Goal: Task Accomplishment & Management: Use online tool/utility

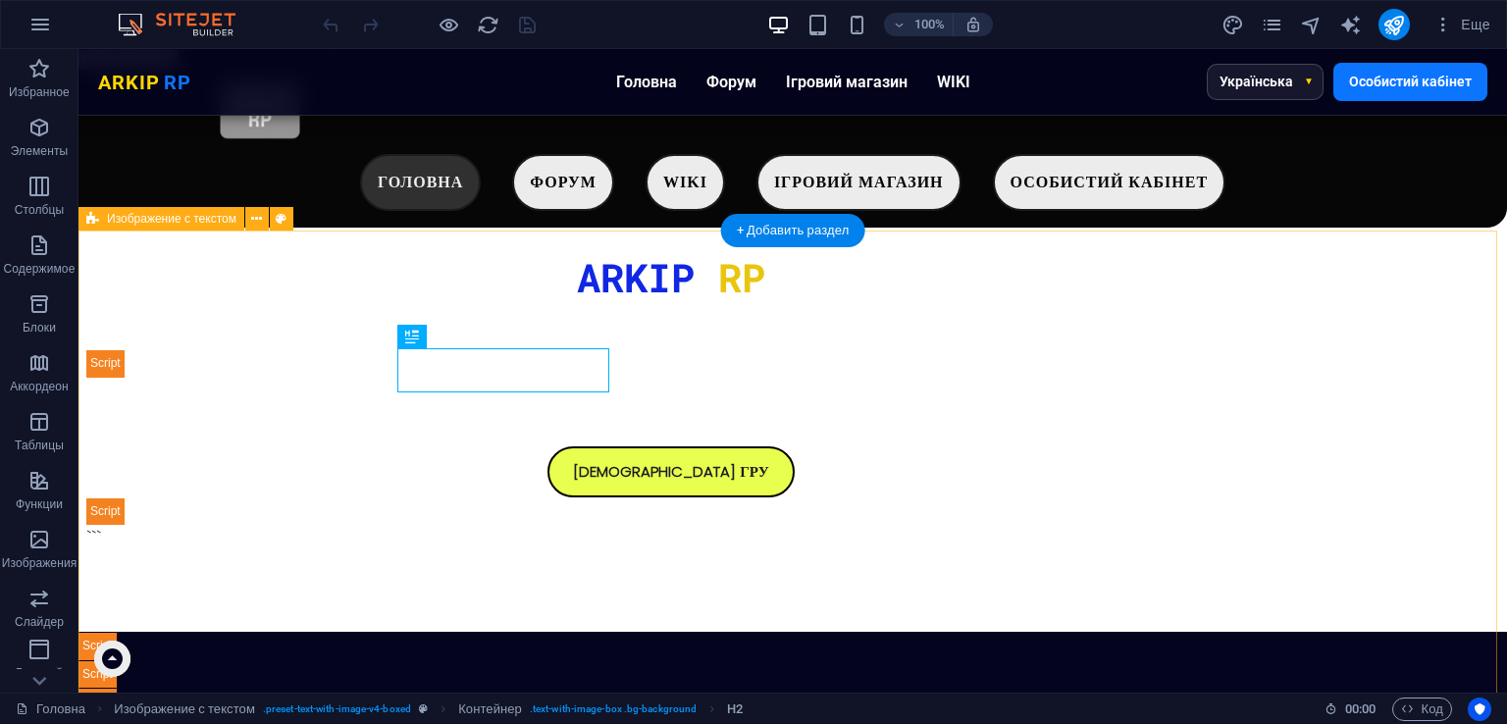
scroll to position [797, 0]
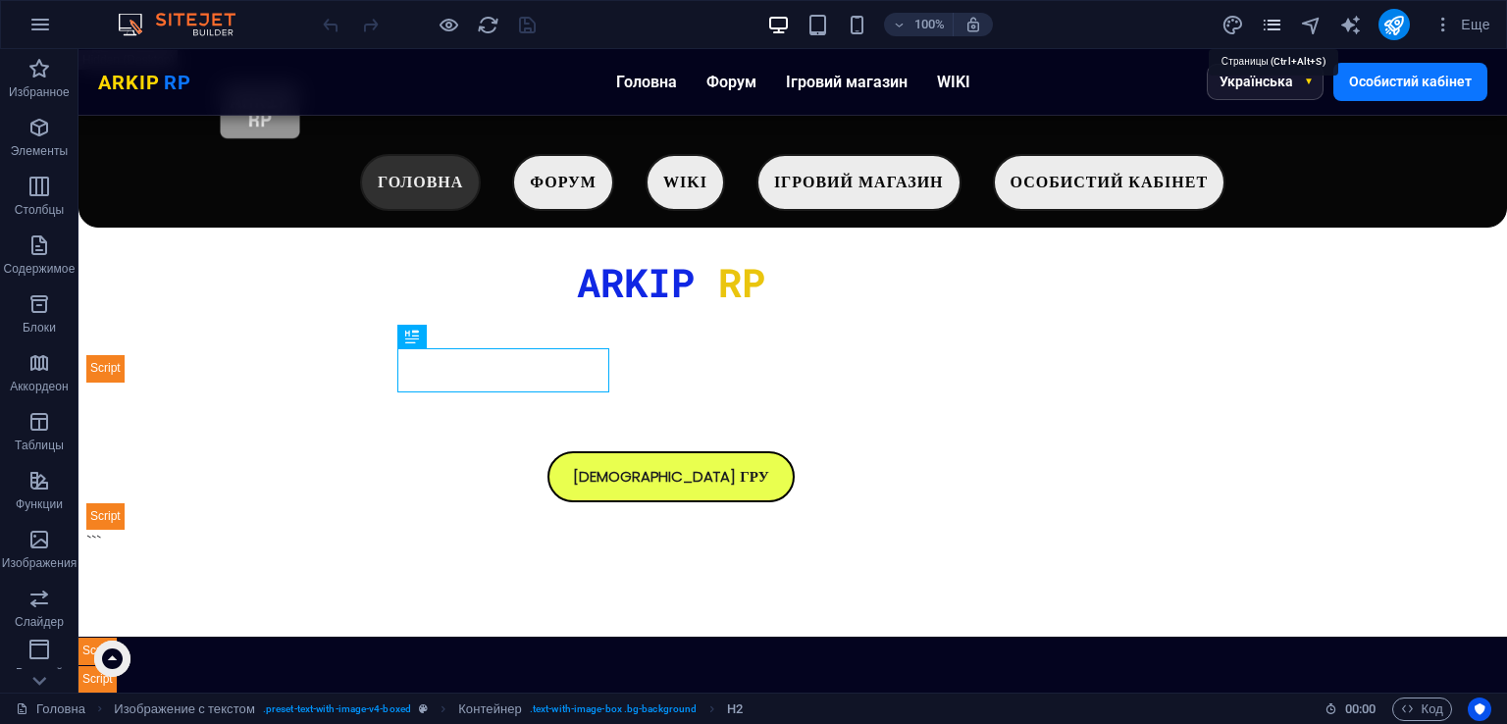
click at [1271, 17] on icon "pages" at bounding box center [1272, 25] width 23 height 23
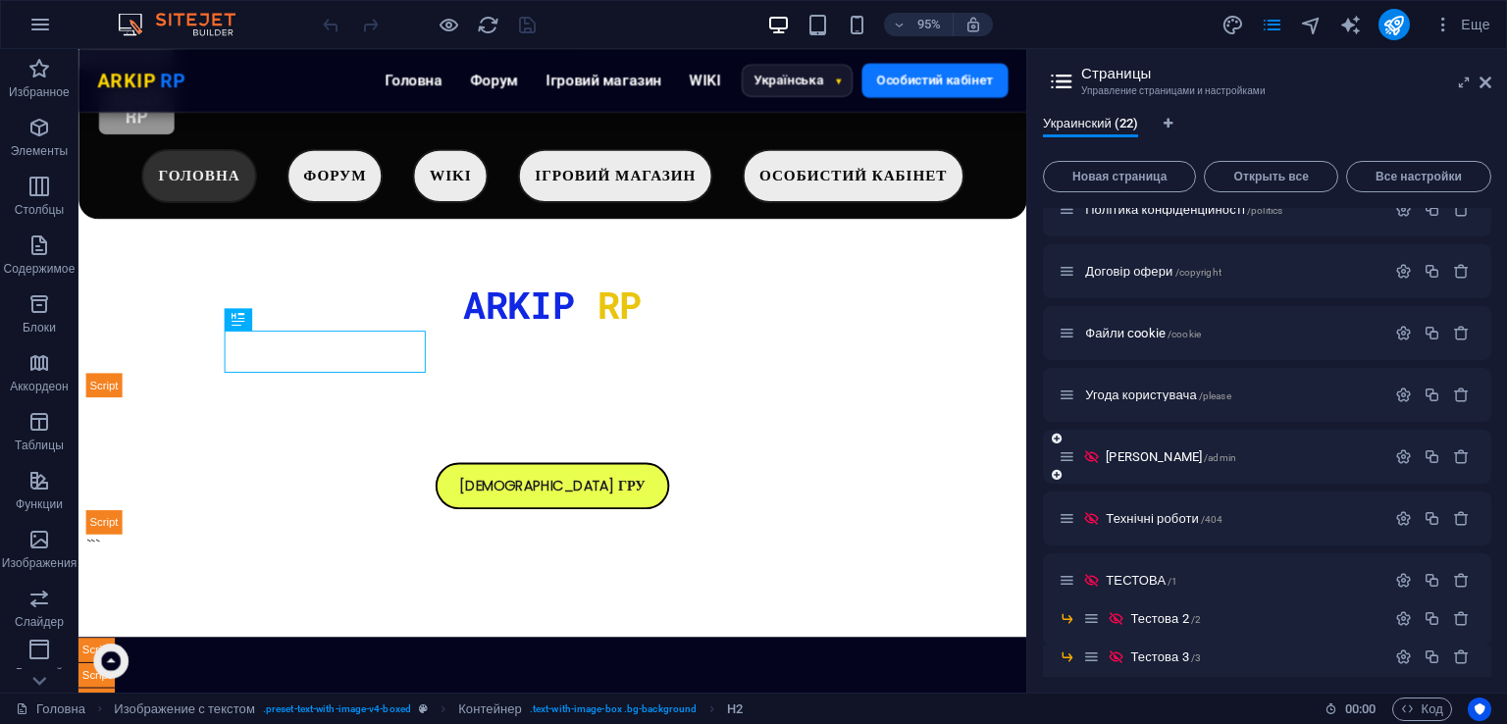
scroll to position [306, 0]
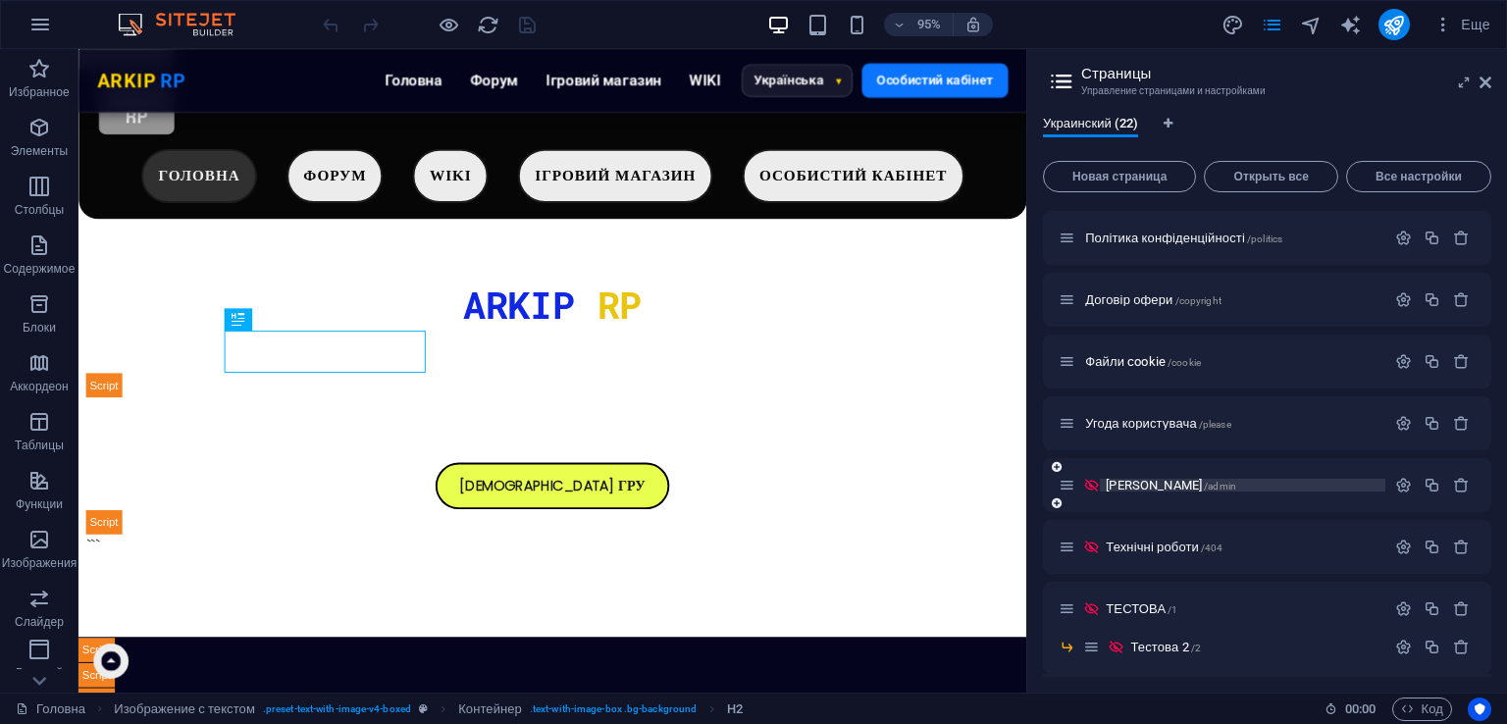
click at [1204, 481] on span "/admin" at bounding box center [1220, 486] width 32 height 11
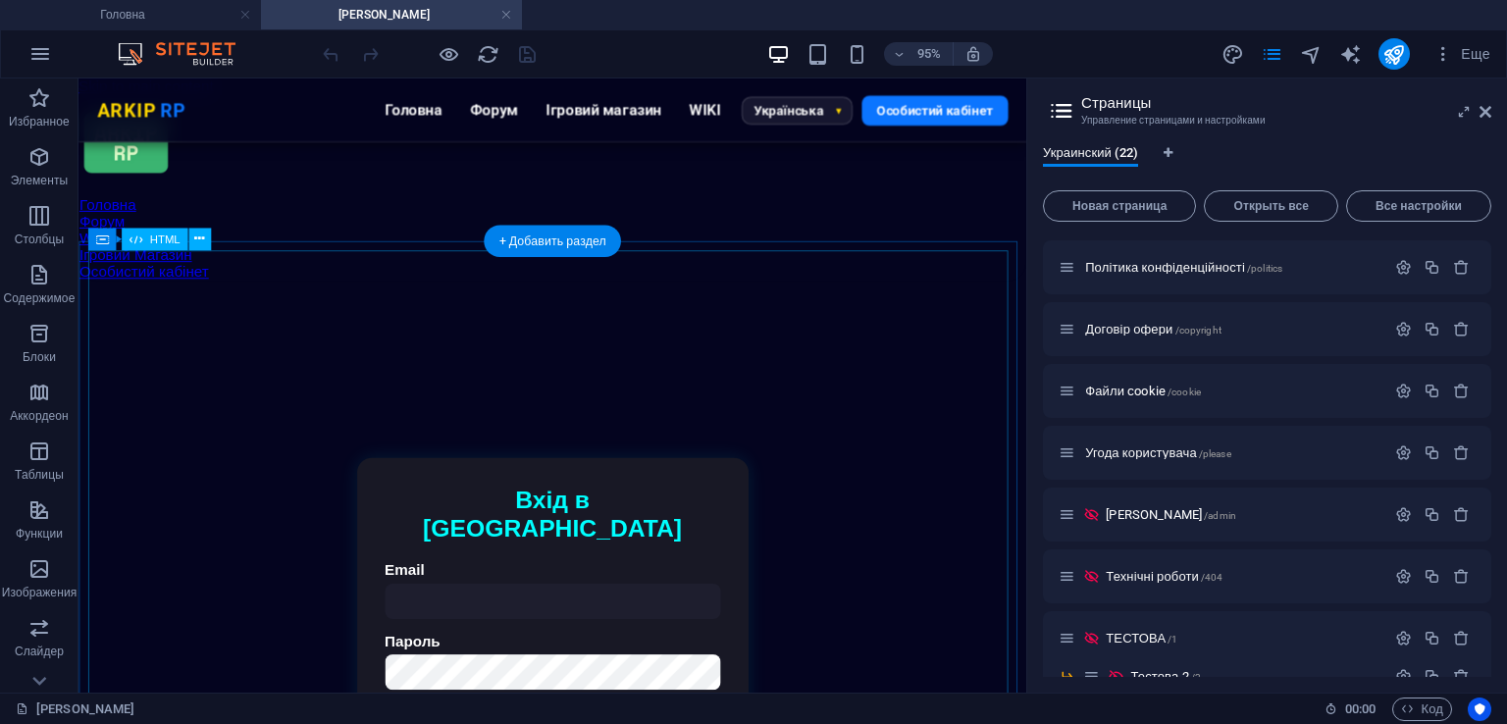
scroll to position [0, 0]
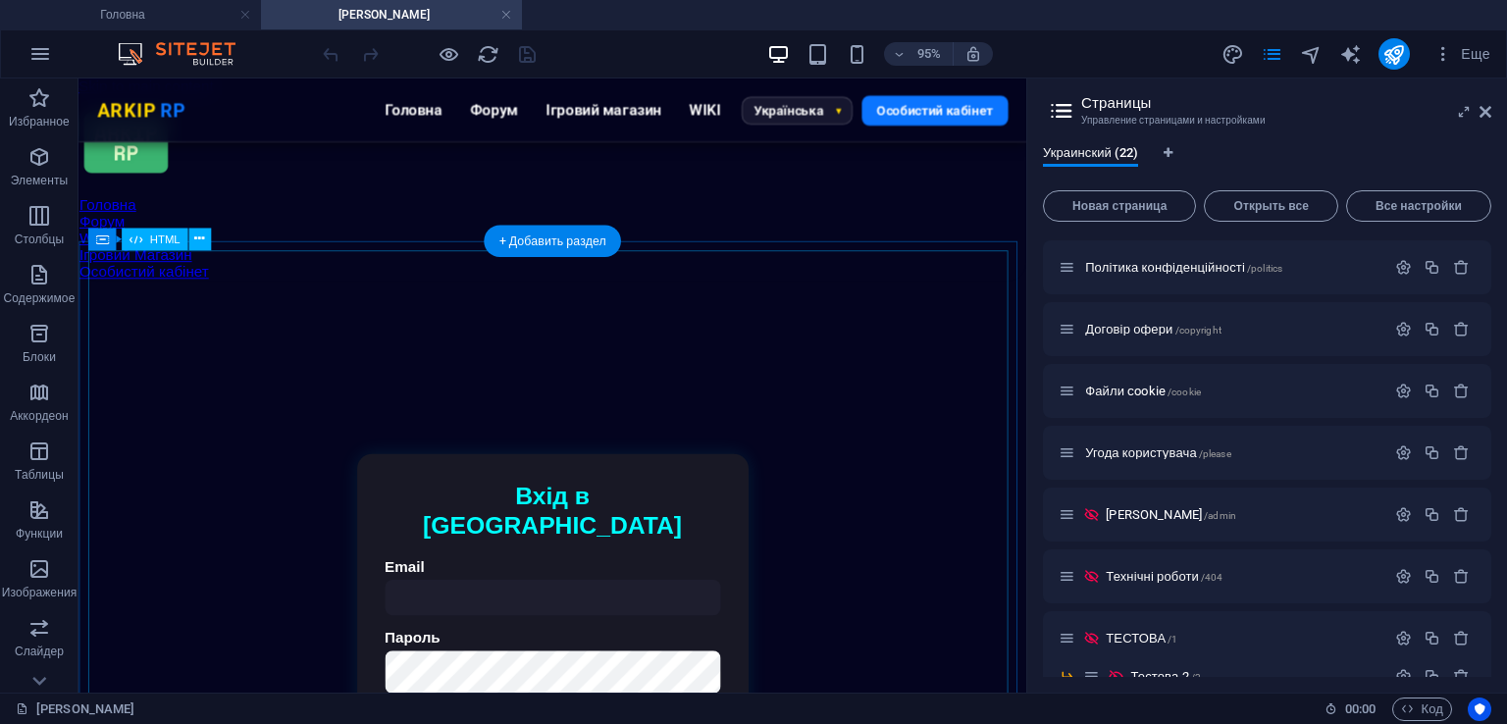
drag, startPoint x: 1478, startPoint y: 170, endPoint x: 831, endPoint y: 520, distance: 735.6
click at [789, 460] on div "Авторизація | ARKIP RP Вхід в [GEOGRAPHIC_DATA] Email [GEOGRAPHIC_DATA] Підтвер…" at bounding box center [577, 665] width 978 height 647
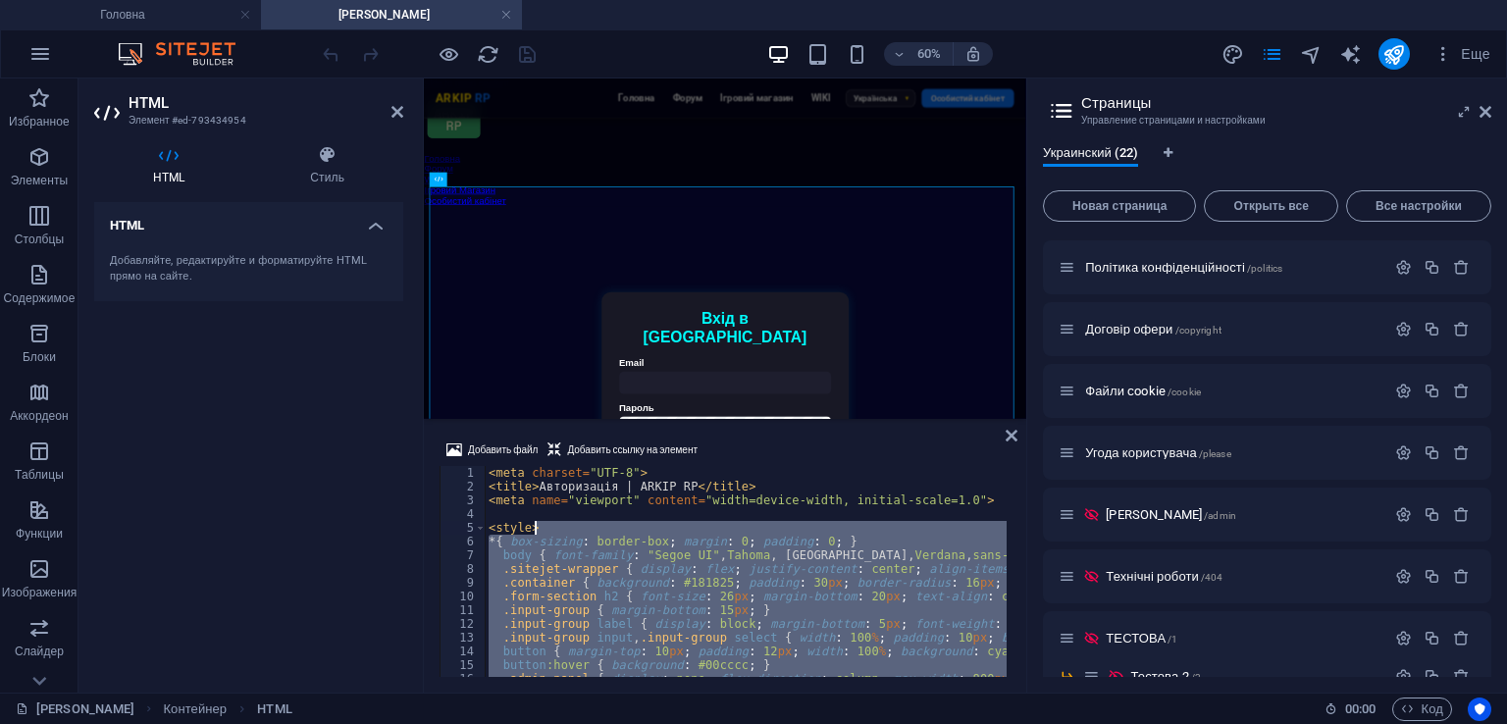
click at [681, 527] on div "< meta charset = "UTF-8" > < title > Авторизація | ARKIP RP </ title > < meta n…" at bounding box center [1335, 583] width 1701 height 235
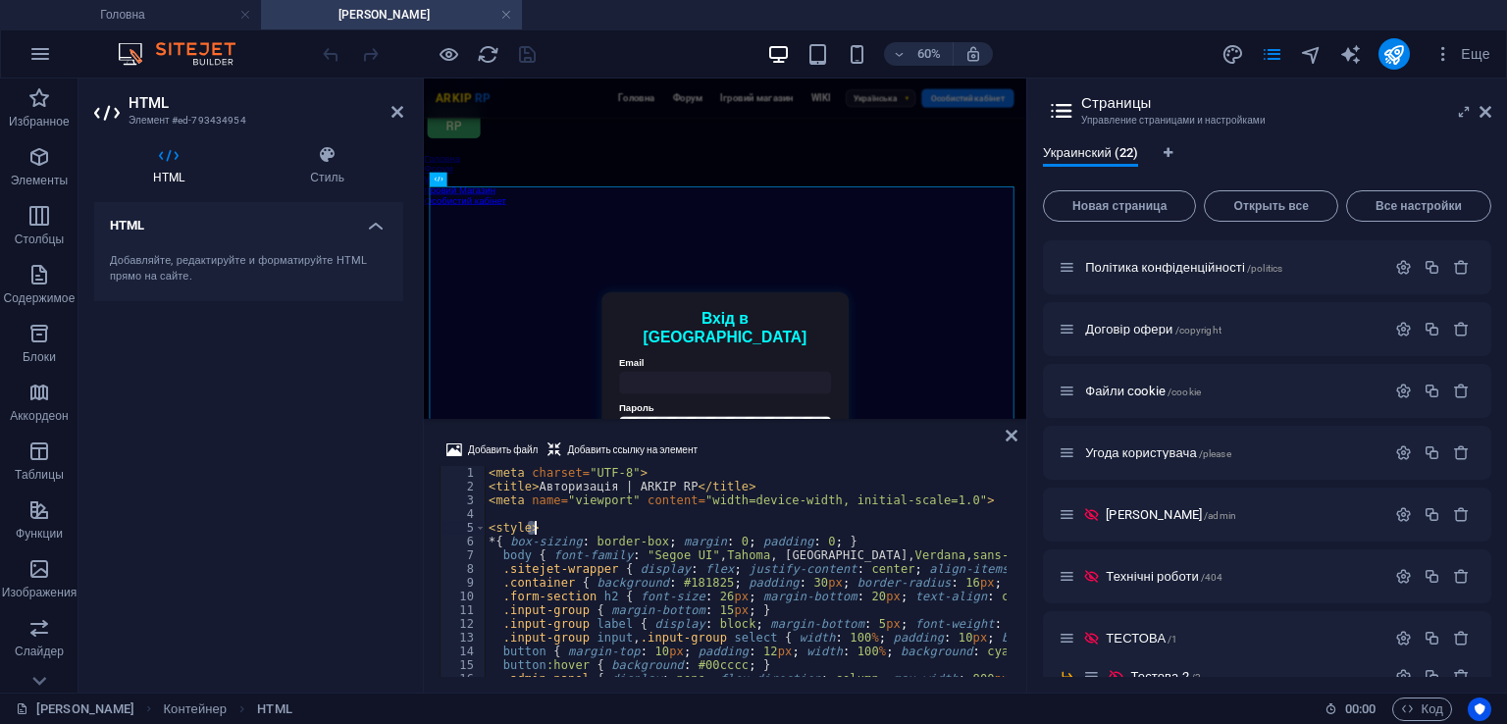
click at [681, 527] on div "< meta charset = "UTF-8" > < title > Авторизація | ARKIP RP </ title > < meta n…" at bounding box center [1335, 583] width 1701 height 235
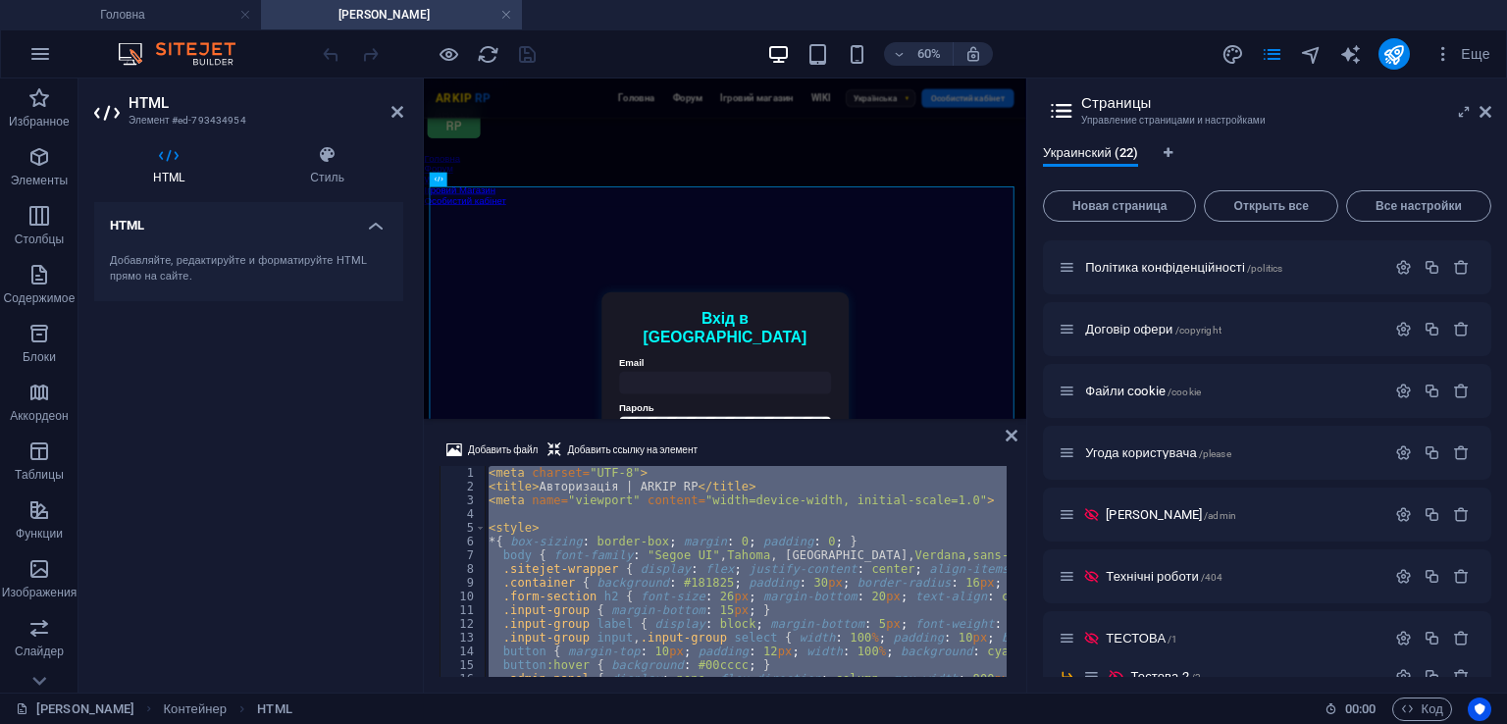
click at [681, 527] on div "< meta charset = "UTF-8" > < title > Авторизація | ARKIP RP </ title > < meta n…" at bounding box center [1335, 583] width 1701 height 235
type textarea "</script>"
click at [1003, 436] on div "Добавить файл Добавить ссылку на элемент </script> 1 2 3 4 5 6 7 8 9 10 11 12 1…" at bounding box center [725, 558] width 603 height 270
click at [1007, 436] on icon at bounding box center [1012, 436] width 12 height 16
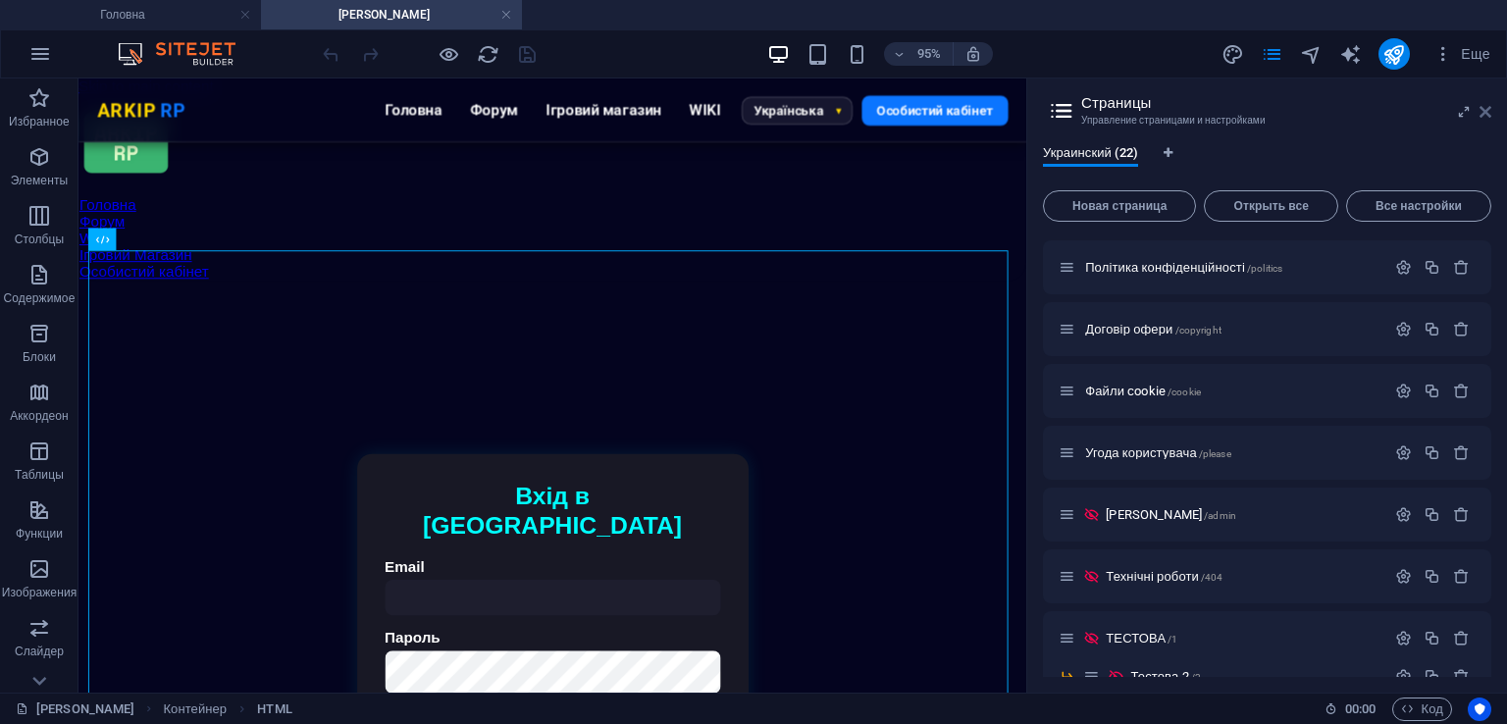
click at [1488, 115] on icon at bounding box center [1486, 112] width 12 height 16
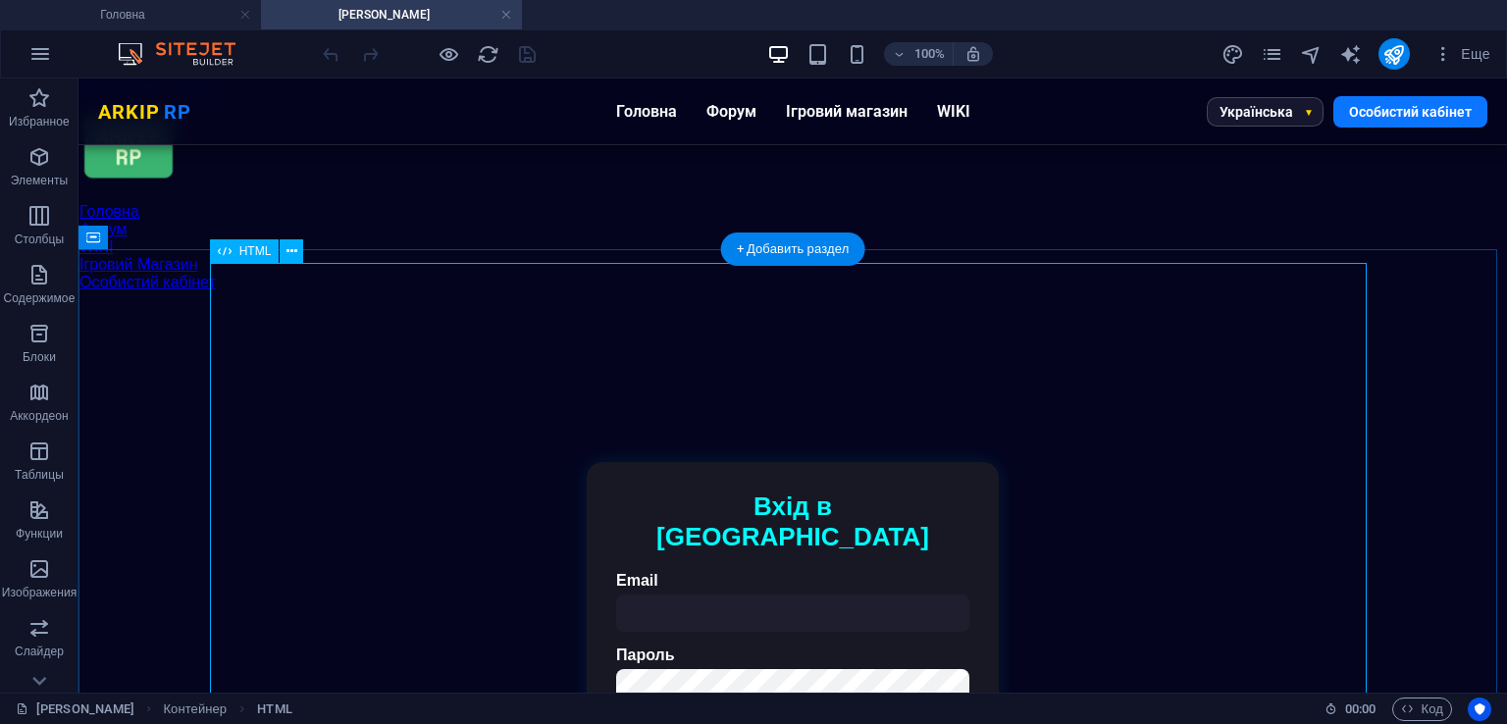
click at [701, 436] on div "Авторизація | ARKIP RP Вхід в [GEOGRAPHIC_DATA] Email [GEOGRAPHIC_DATA] Підтвер…" at bounding box center [793, 653] width 1400 height 614
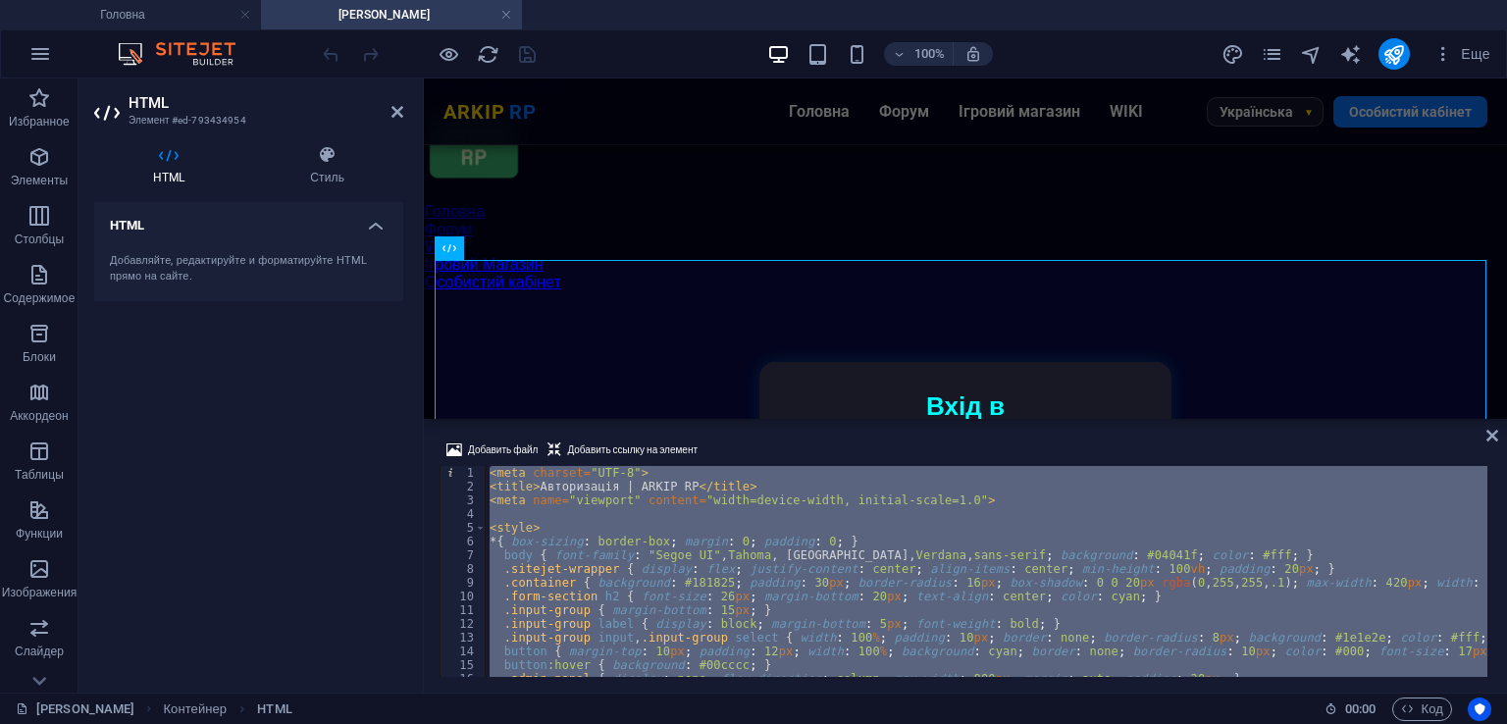
click at [722, 539] on div "< meta charset = "UTF-8" > < title > Авторизація | ARKIP RP </ title > < meta n…" at bounding box center [987, 571] width 1002 height 211
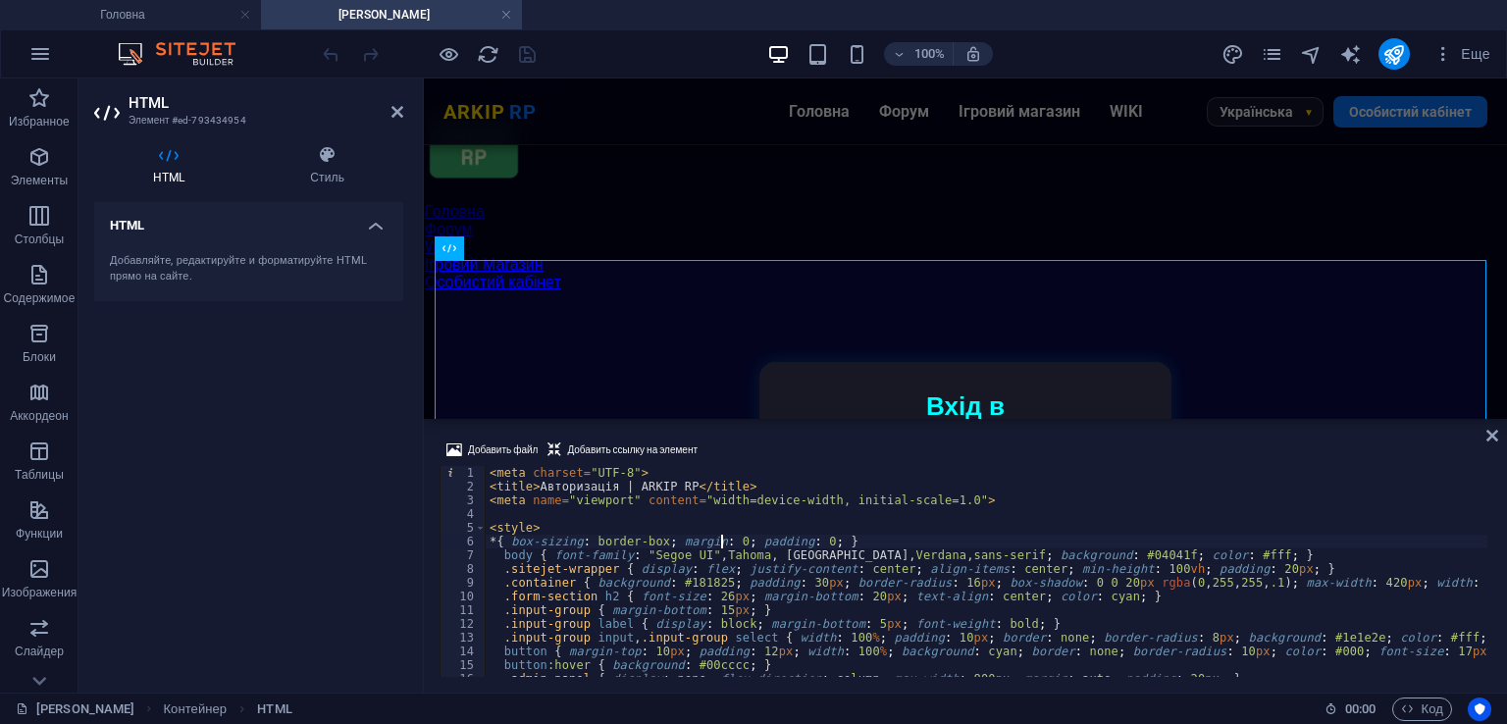
click at [722, 539] on div "< meta charset = "UTF-8" > < title > Авторизація | ARKIP RP </ title > < meta n…" at bounding box center [1336, 583] width 1701 height 235
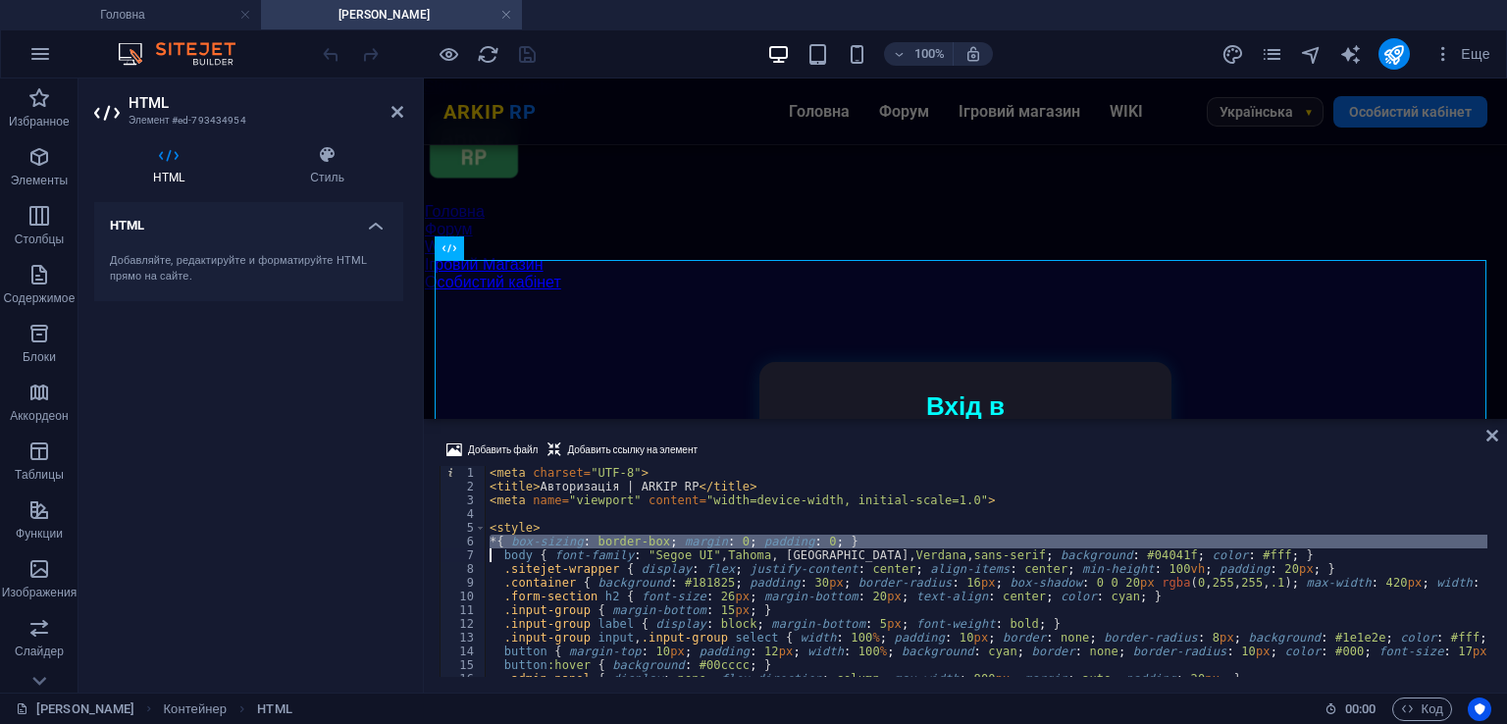
click at [722, 539] on div "< meta charset = "UTF-8" > < title > Авторизація | ARKIP RP </ title > < meta n…" at bounding box center [1336, 583] width 1701 height 235
type textarea "</script>"
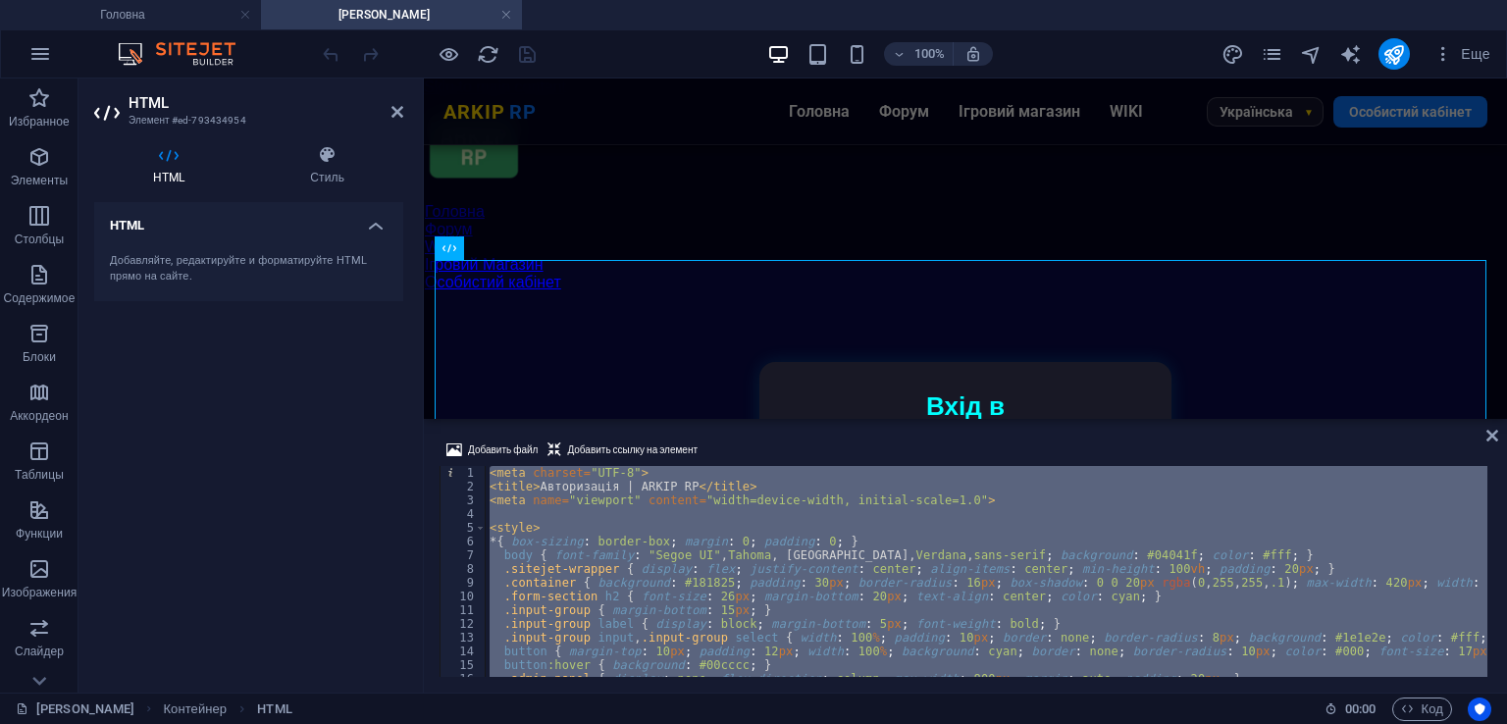
paste textarea
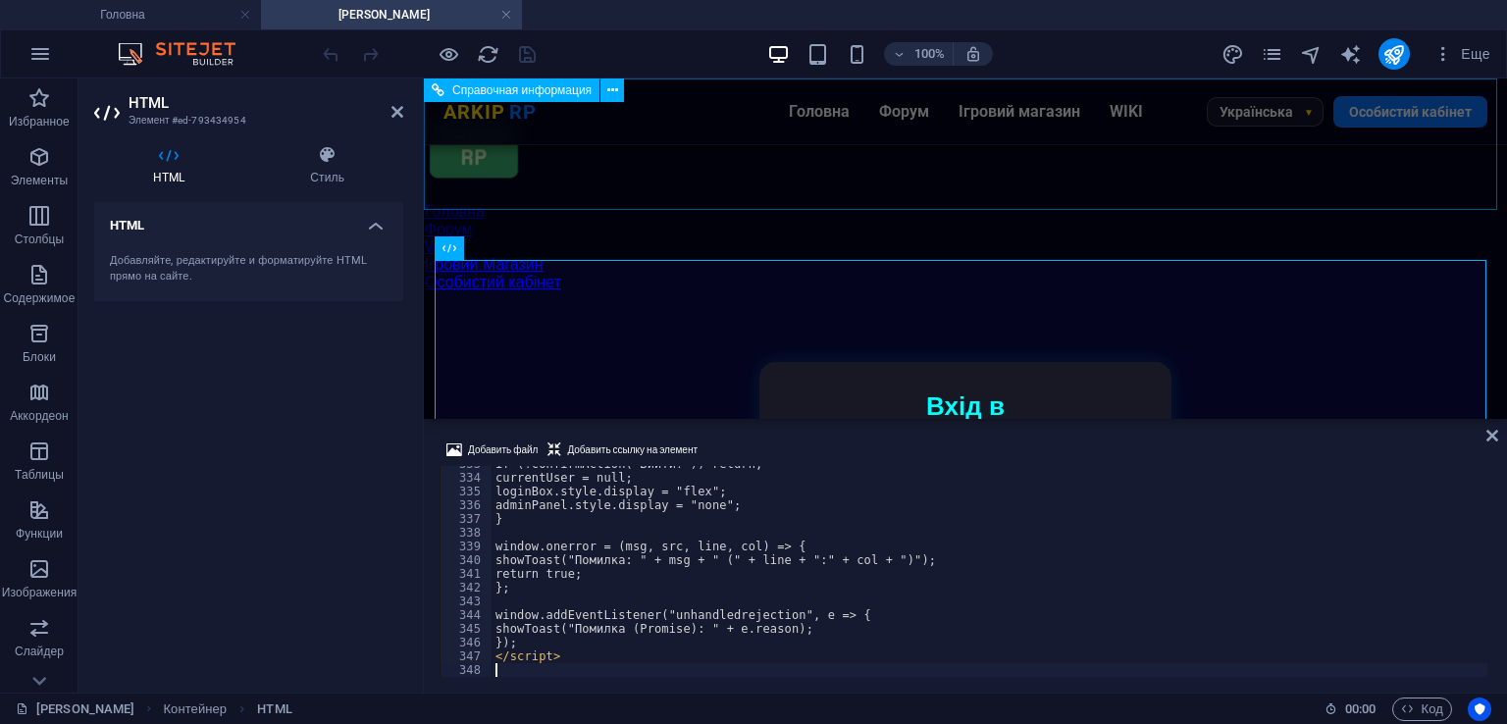
scroll to position [4570, 0]
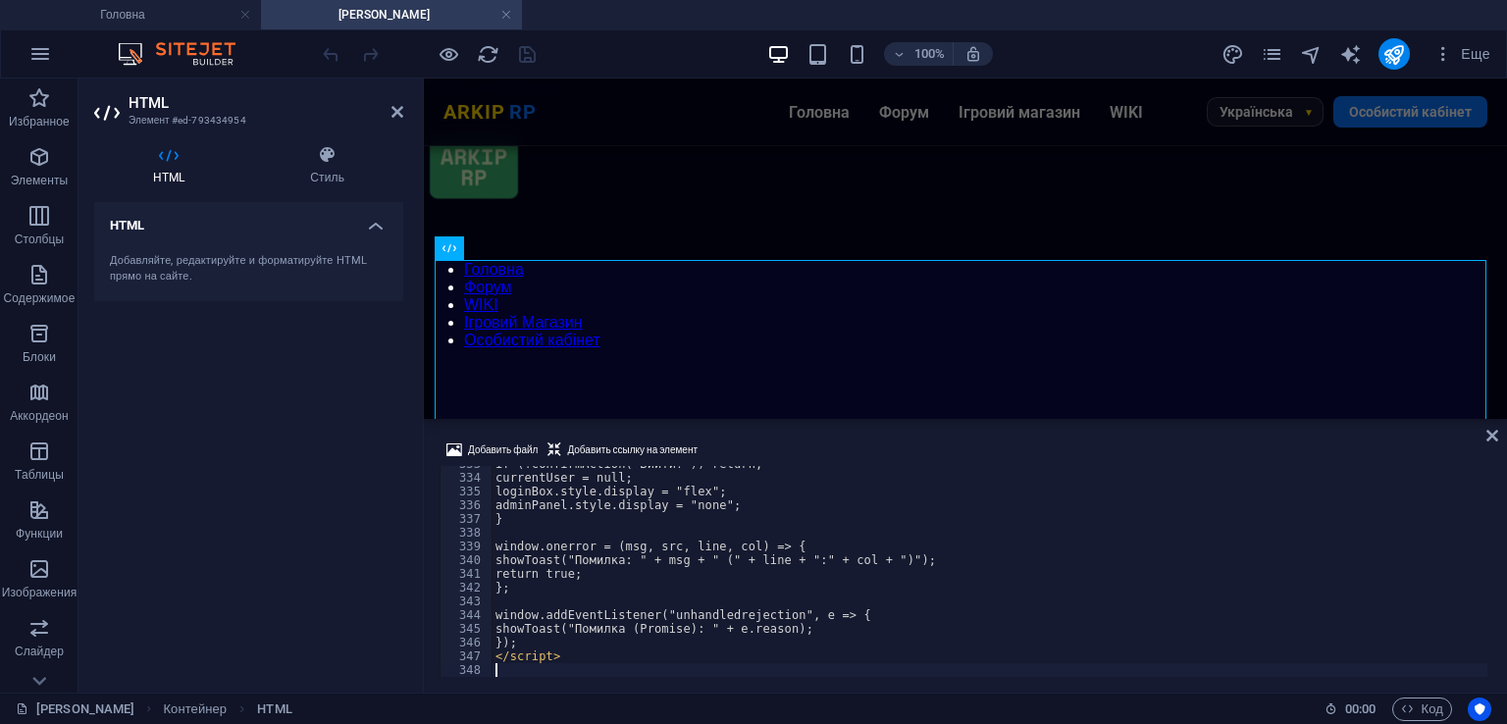
click at [880, 433] on div "Добавить файл Добавить ссылку на элемент 333 334 335 336 337 338 339 340 341 34…" at bounding box center [965, 558] width 1083 height 270
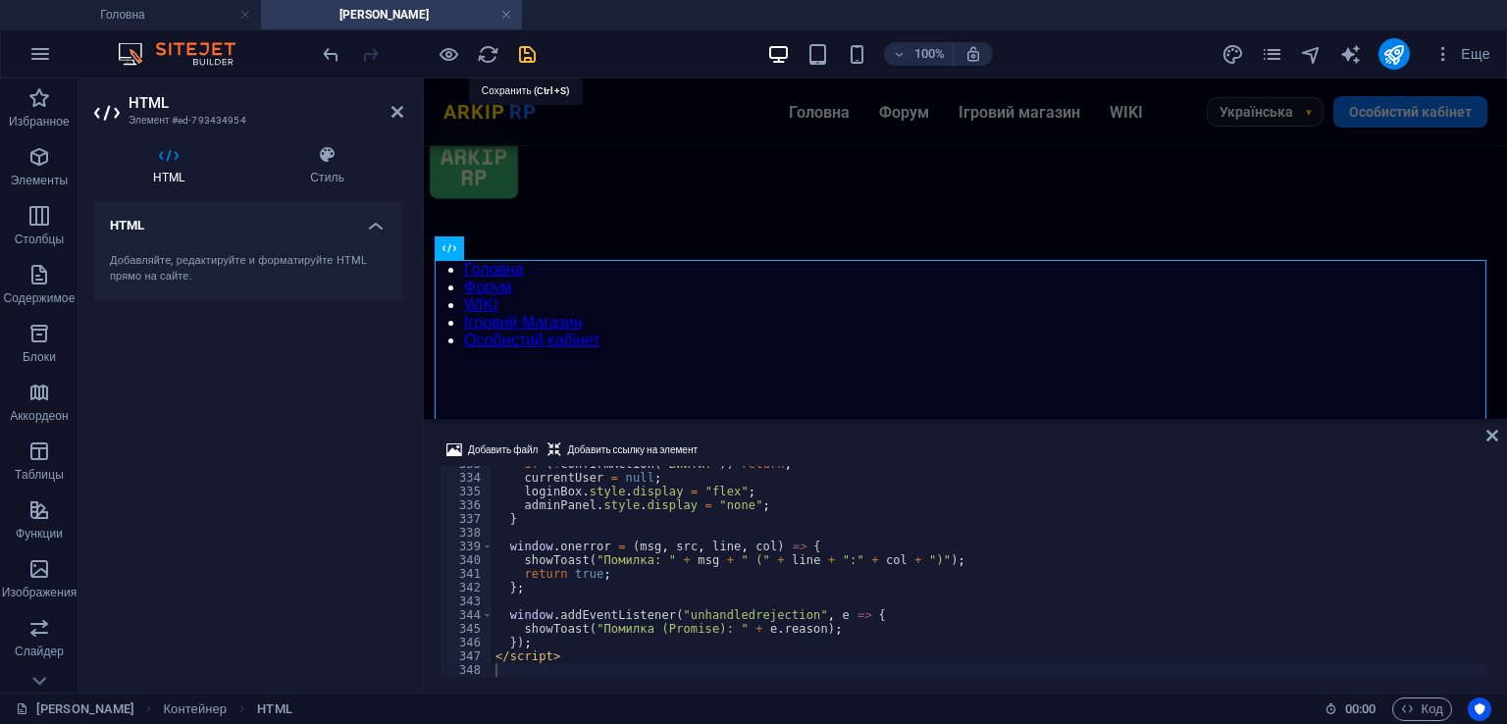
click at [532, 52] on icon "save" at bounding box center [527, 54] width 23 height 23
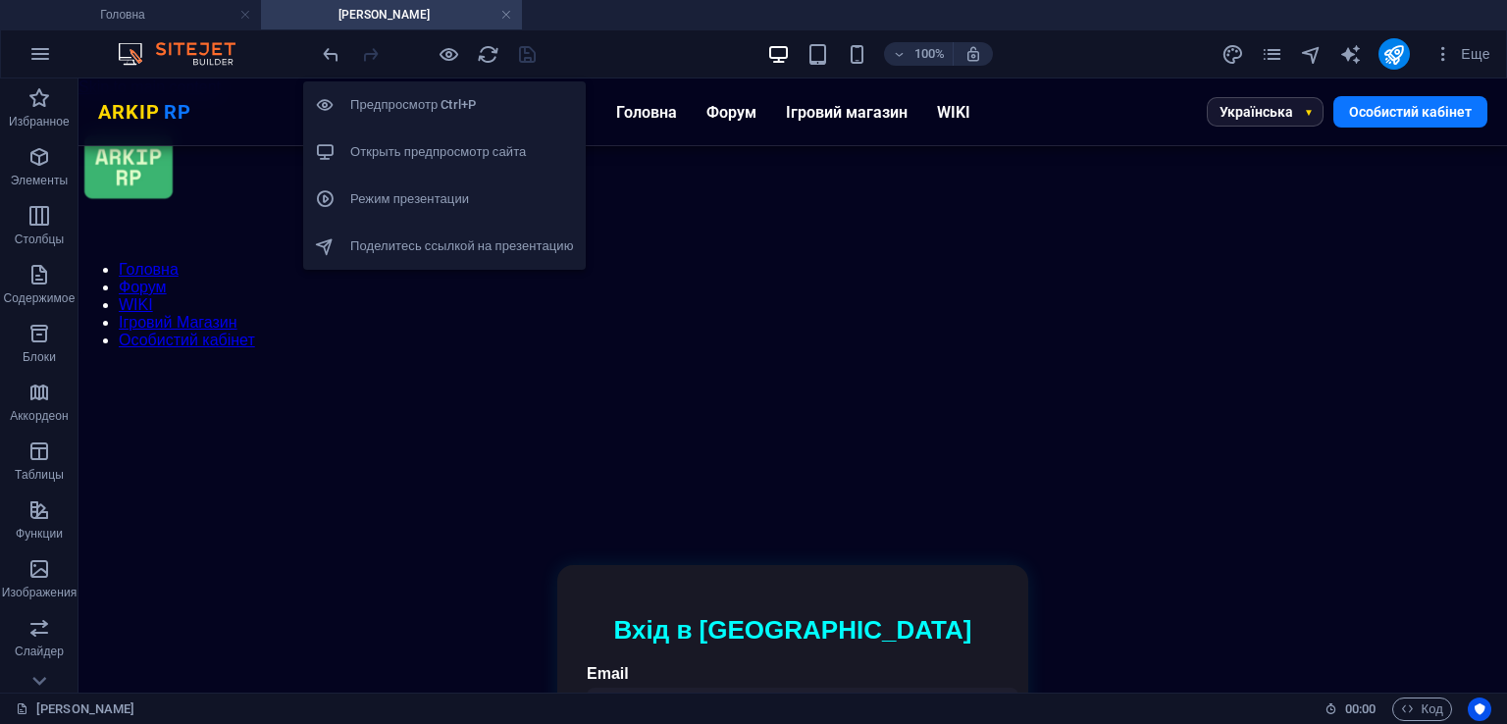
click at [443, 151] on h6 "Открыть предпросмотр сайта" at bounding box center [462, 152] width 224 height 24
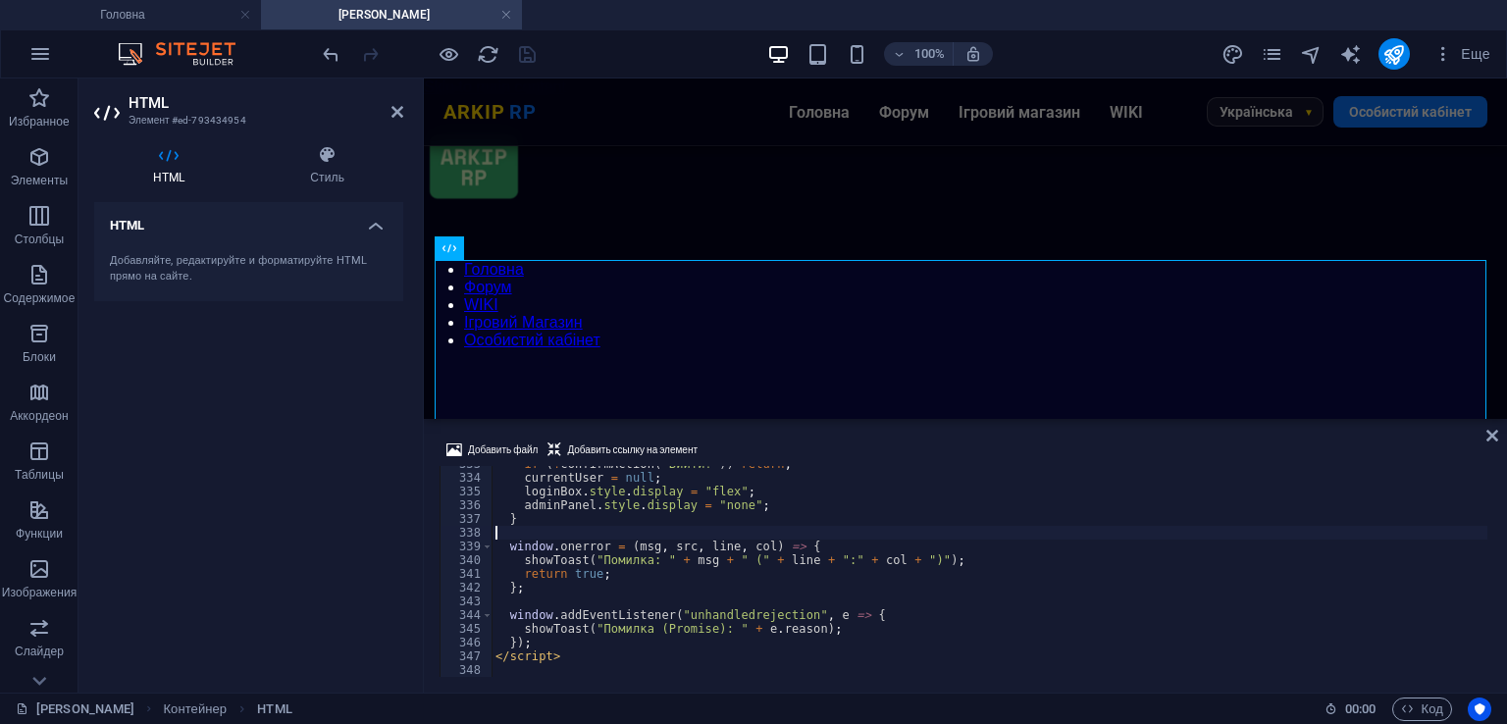
click at [886, 535] on div "if ( ! confirmAction ( "Вийти?" )) return ; currentUser = null ; loginBox . sty…" at bounding box center [990, 576] width 996 height 238
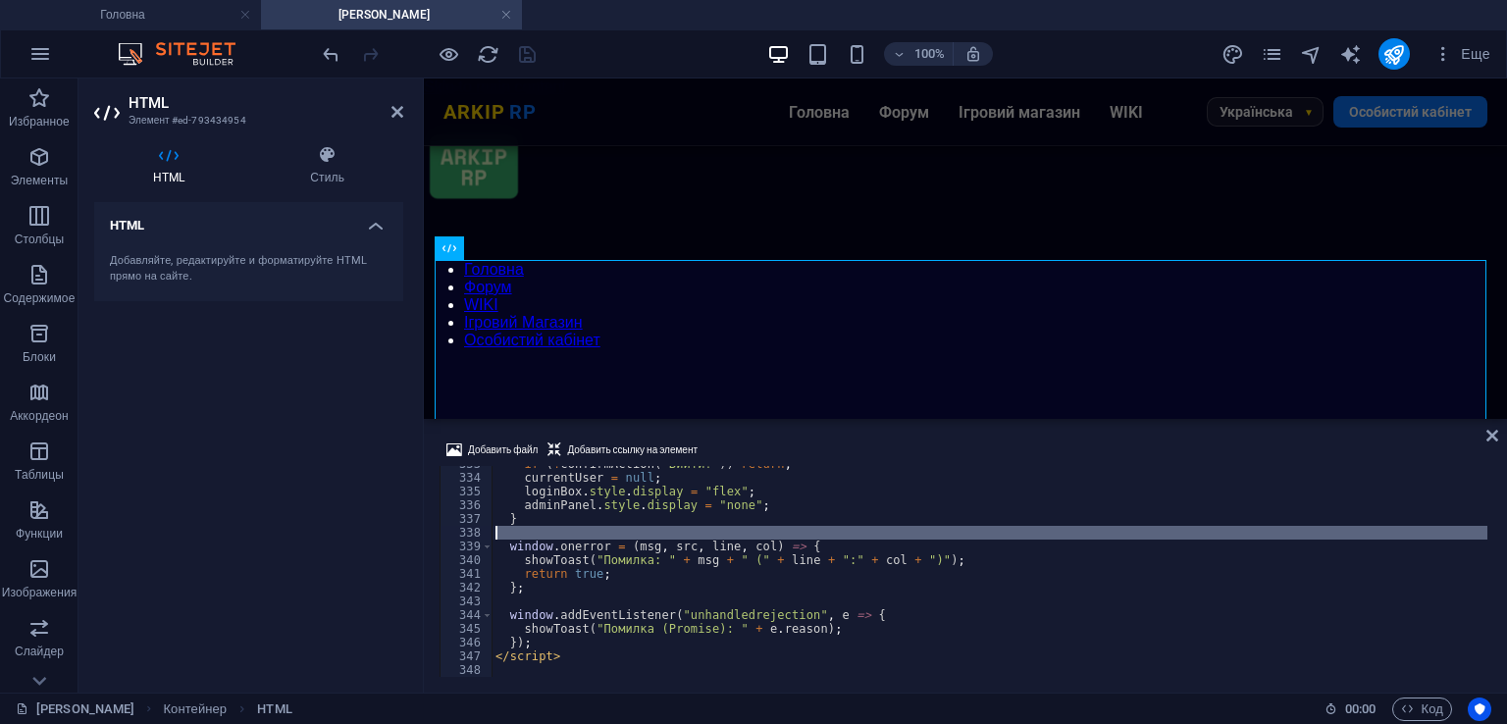
click at [886, 535] on div "if ( ! confirmAction ( "Вийти?" )) return ; currentUser = null ; loginBox . sty…" at bounding box center [990, 576] width 996 height 238
type textarea "</script>"
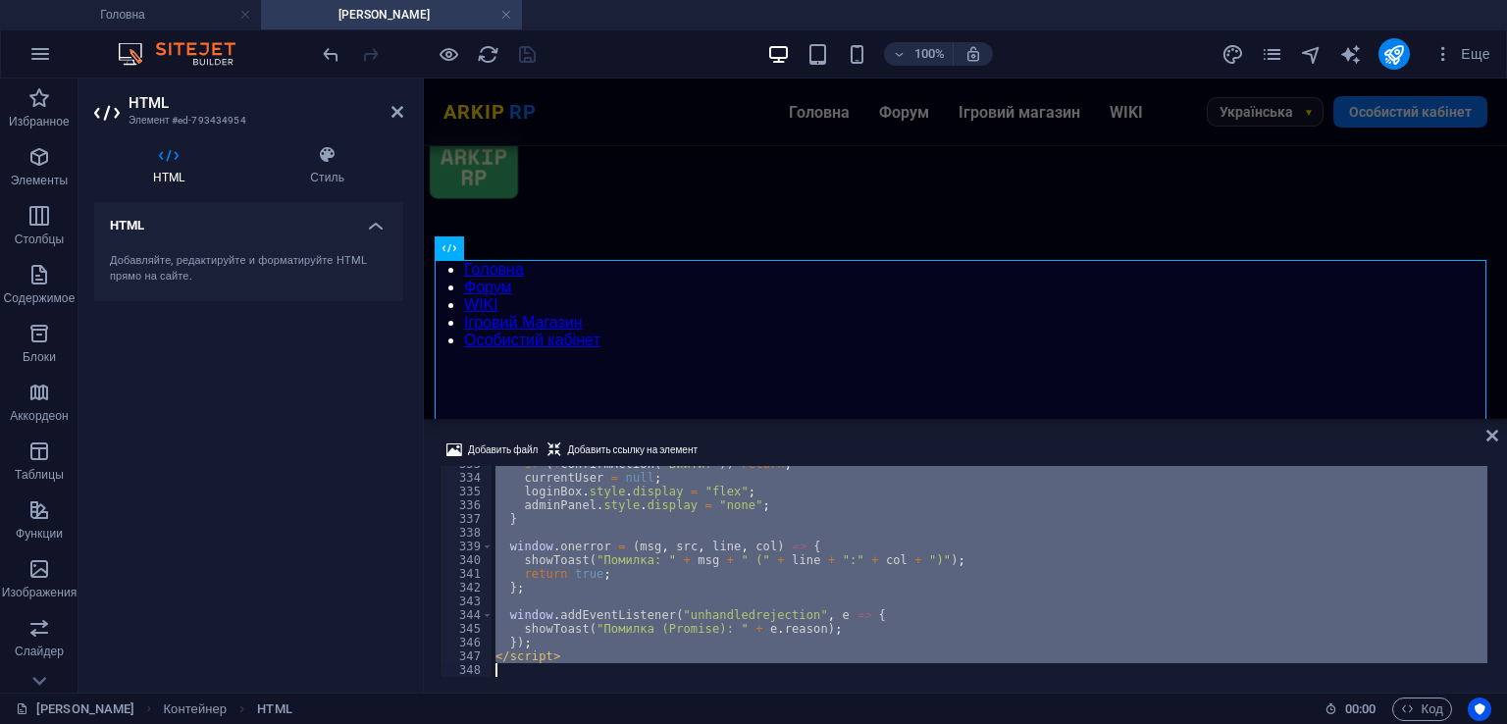
paste textarea
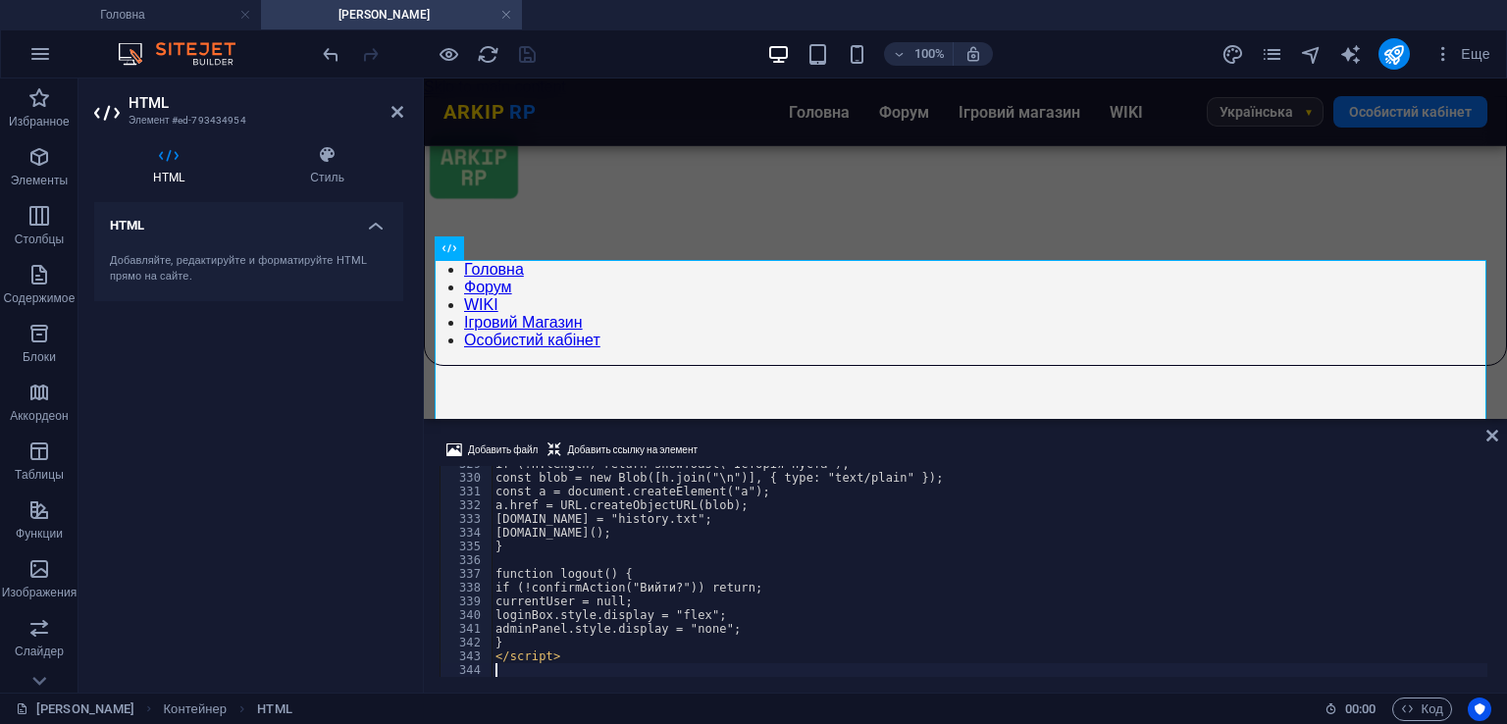
click at [844, 441] on div "Добавить файл Добавить ссылку на элемент" at bounding box center [966, 453] width 1052 height 28
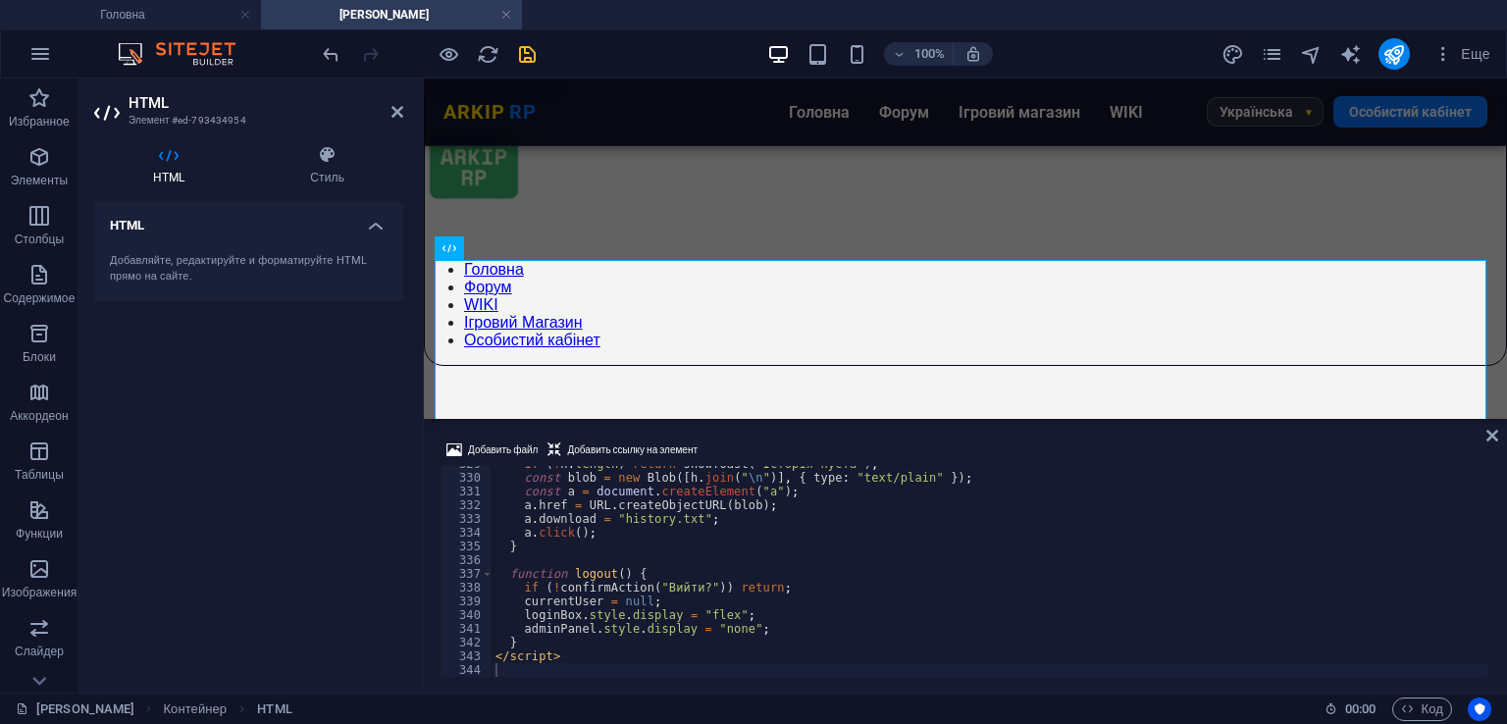
click at [542, 61] on div "100% Еще" at bounding box center [909, 53] width 1180 height 31
click at [528, 55] on icon "save" at bounding box center [527, 54] width 23 height 23
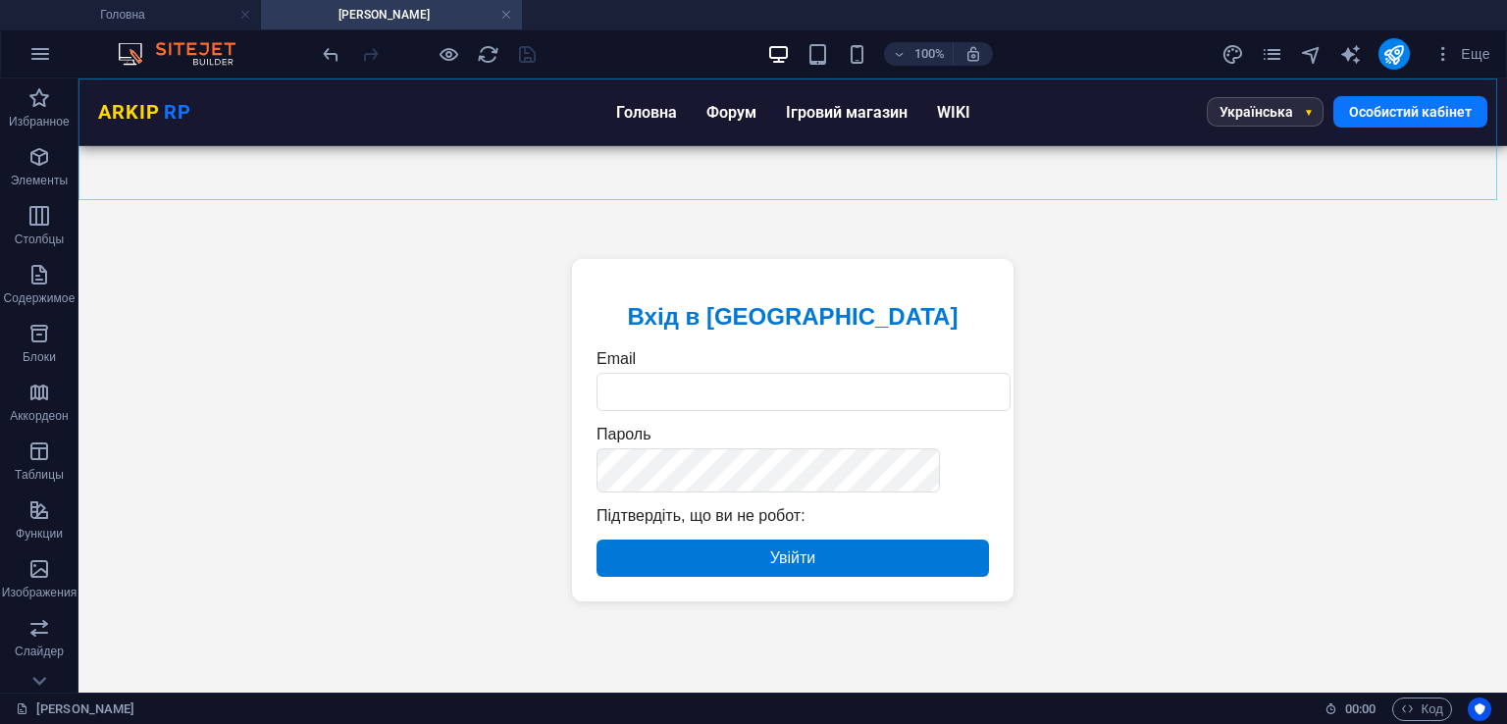
scroll to position [88, 0]
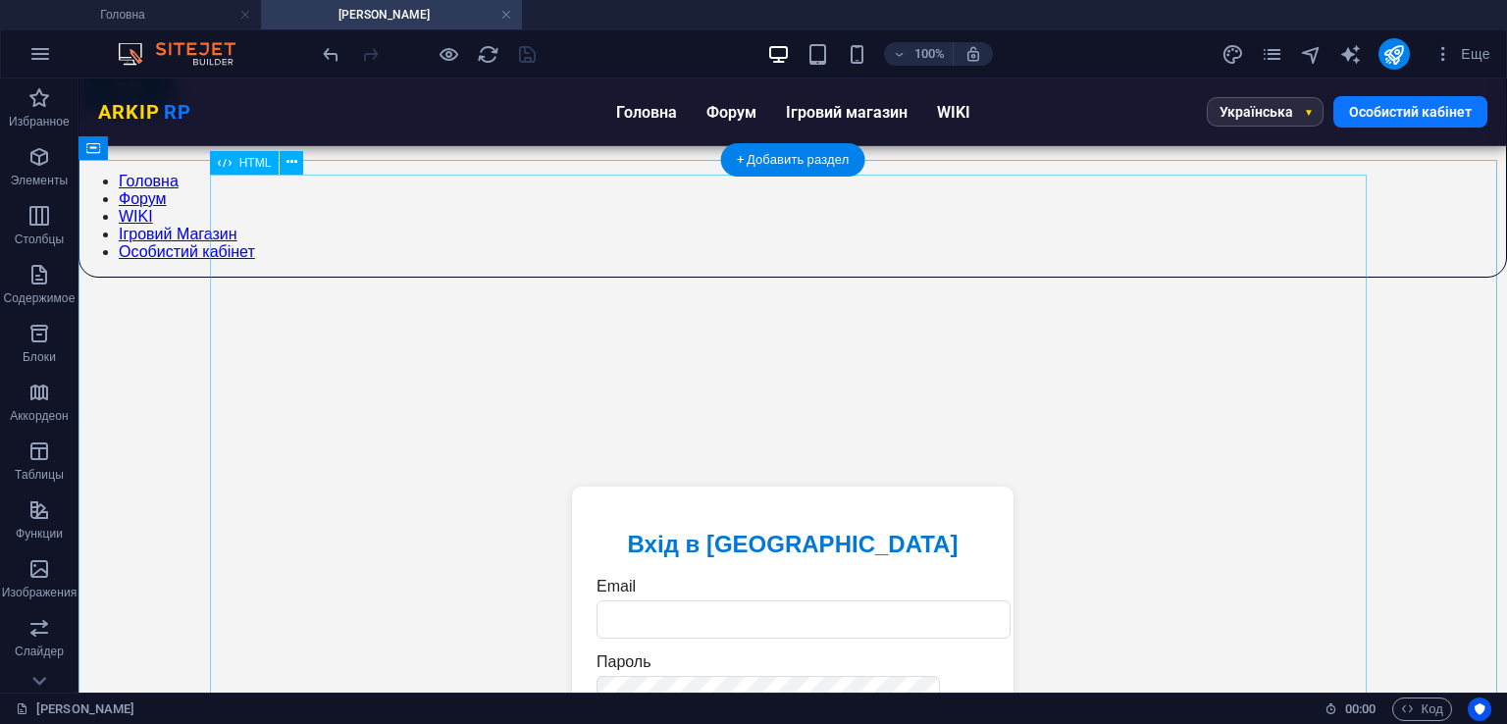
click at [779, 497] on div "Авторизація | ARKIP RP Вхід в [GEOGRAPHIC_DATA] Email [GEOGRAPHIC_DATA] Підтвер…" at bounding box center [793, 658] width 1400 height 654
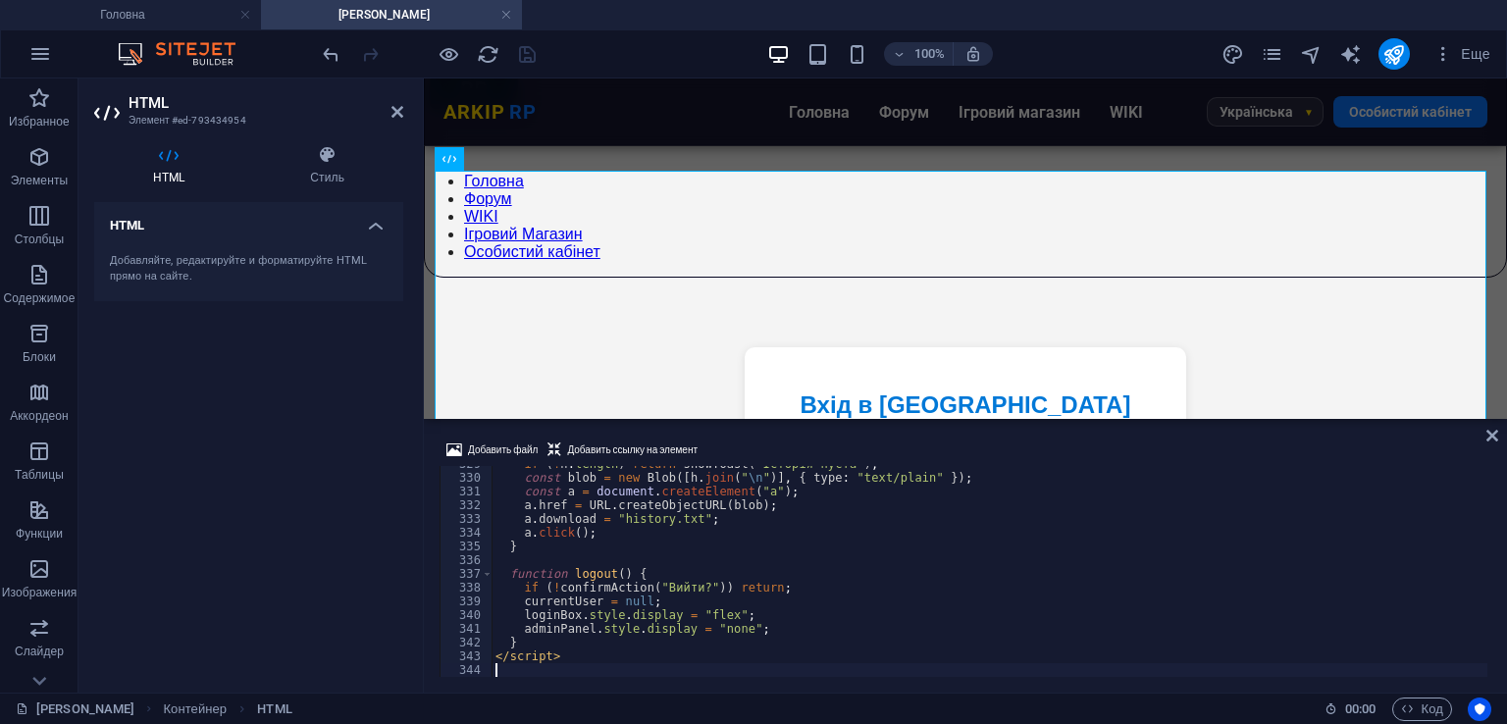
click at [763, 529] on div "if ( ! h . length ) return showToast ( "Історія пуста" ) ; const blob = new Blo…" at bounding box center [990, 576] width 996 height 238
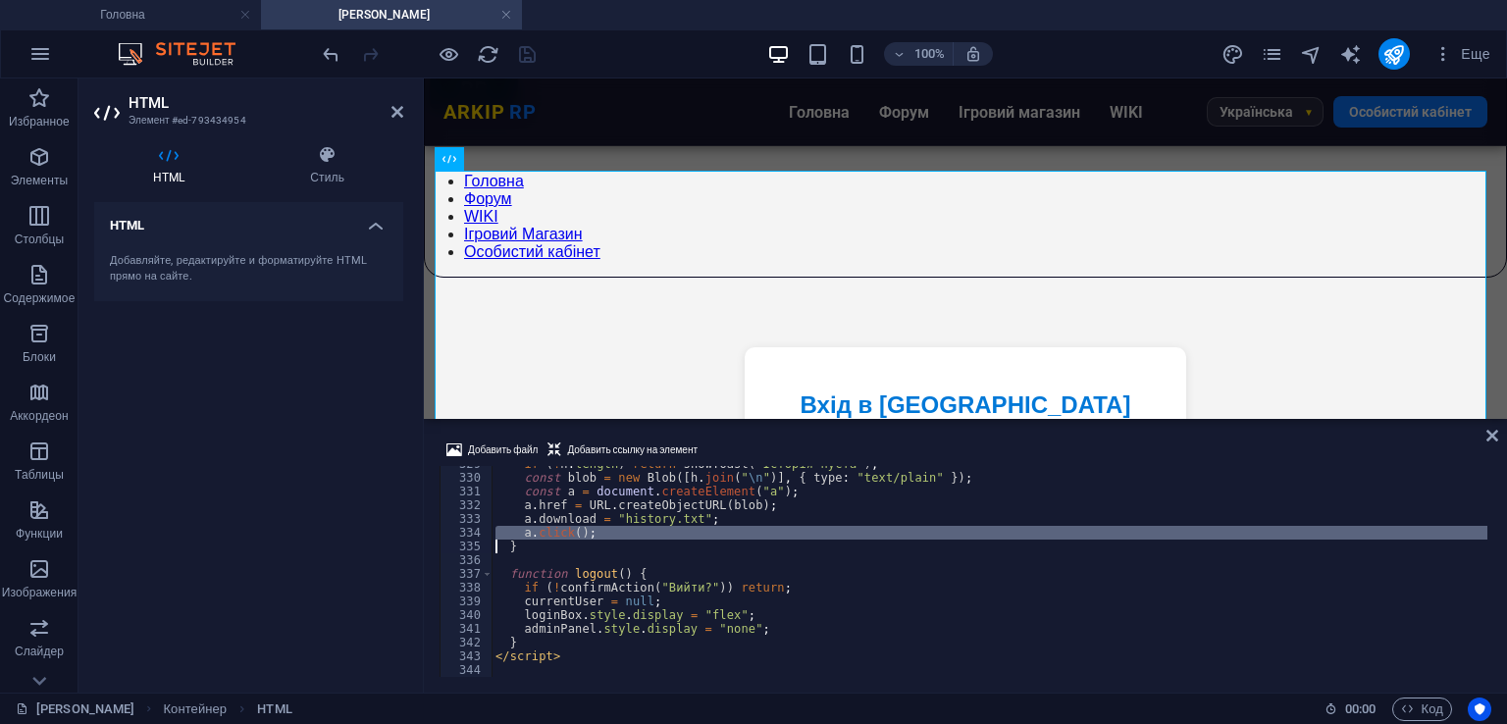
click at [763, 529] on div "if ( ! h . length ) return showToast ( "Історія пуста" ) ; const blob = new Blo…" at bounding box center [990, 576] width 996 height 238
type textarea "</script>"
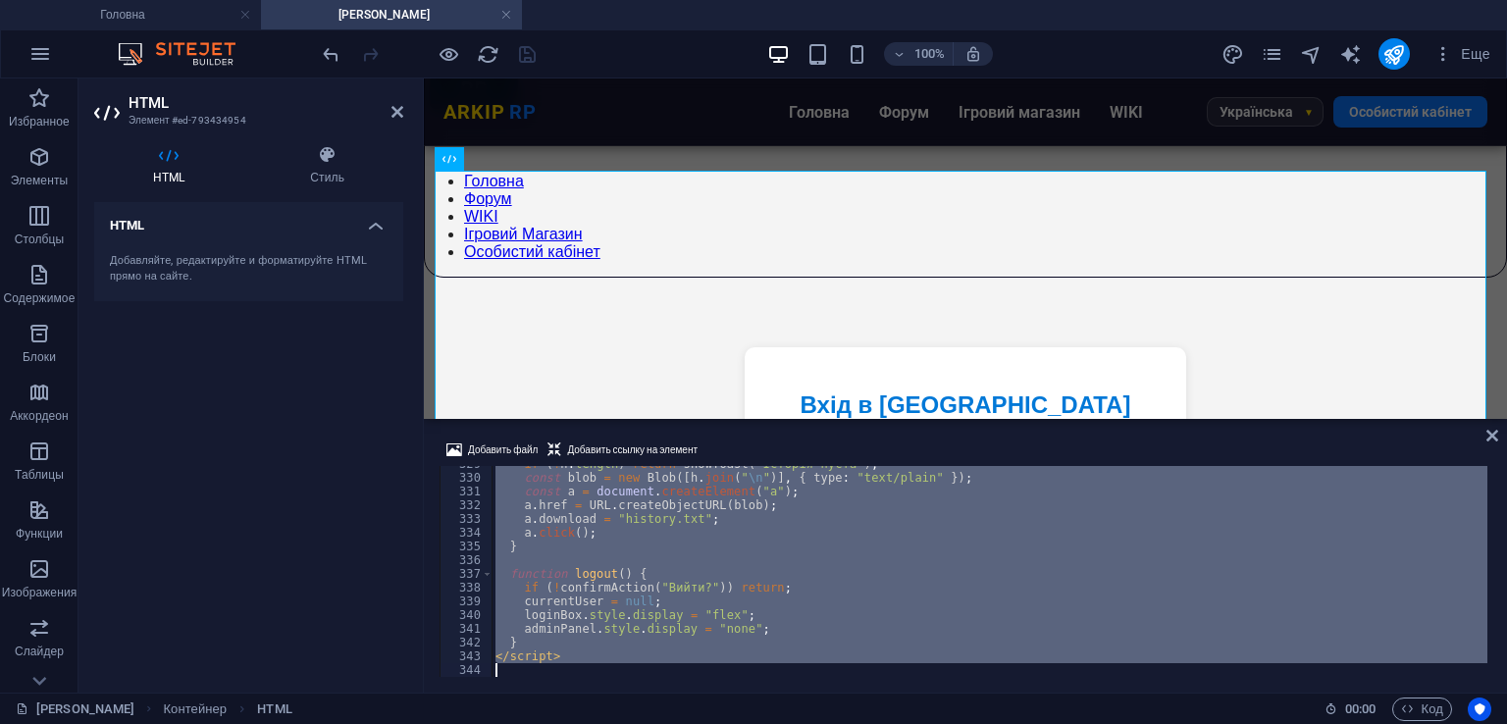
scroll to position [4200, 0]
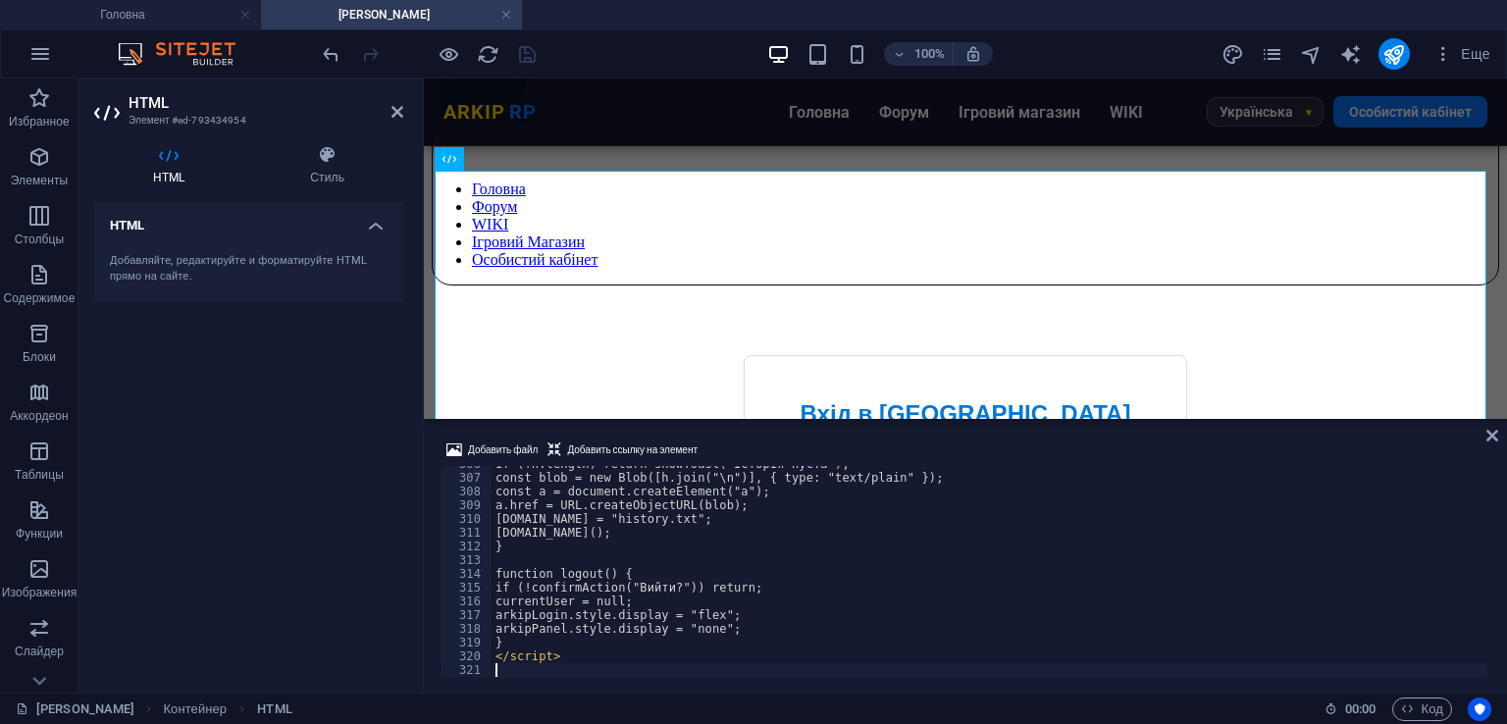
click at [817, 436] on div "Добавить файл Добавить ссылку на элемент 306 307 308 309 310 311 312 313 314 31…" at bounding box center [965, 558] width 1083 height 270
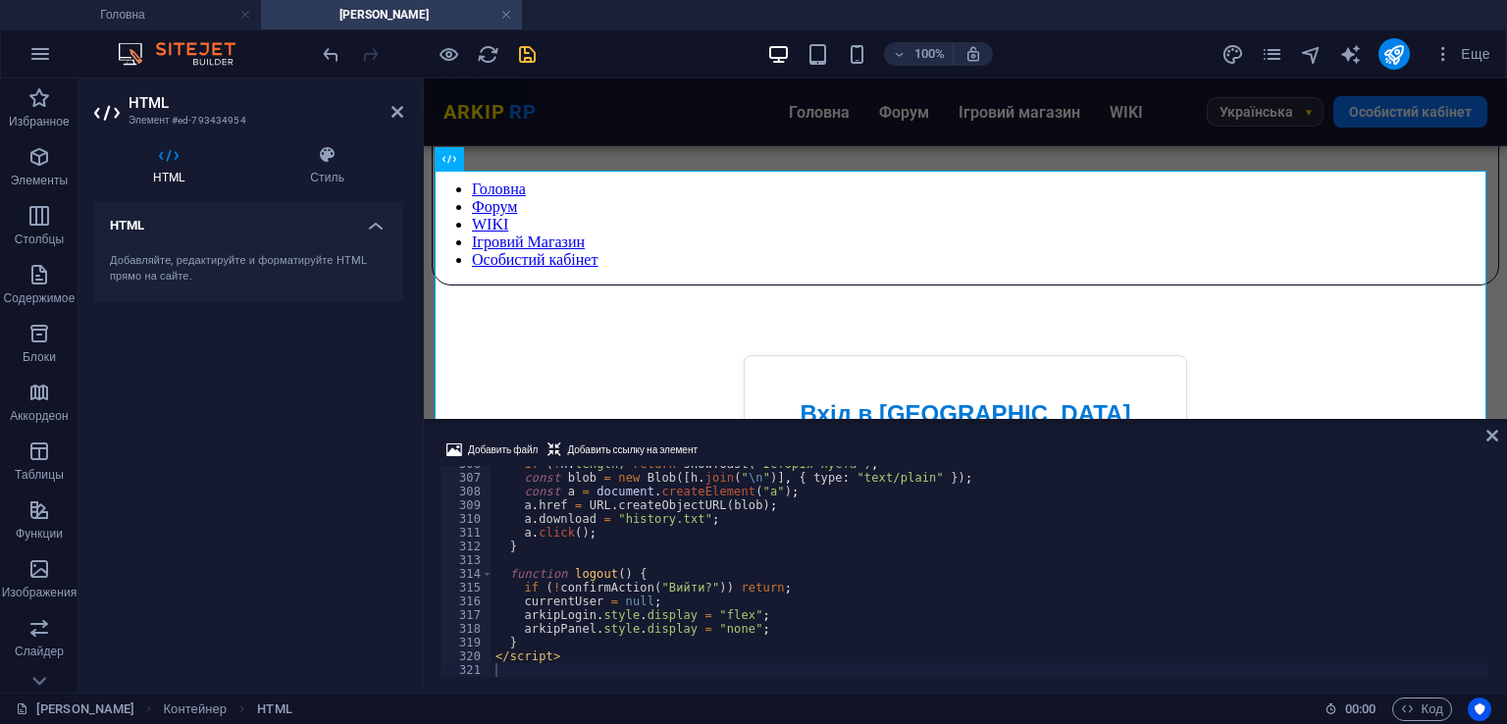
click at [525, 47] on icon "save" at bounding box center [527, 54] width 23 height 23
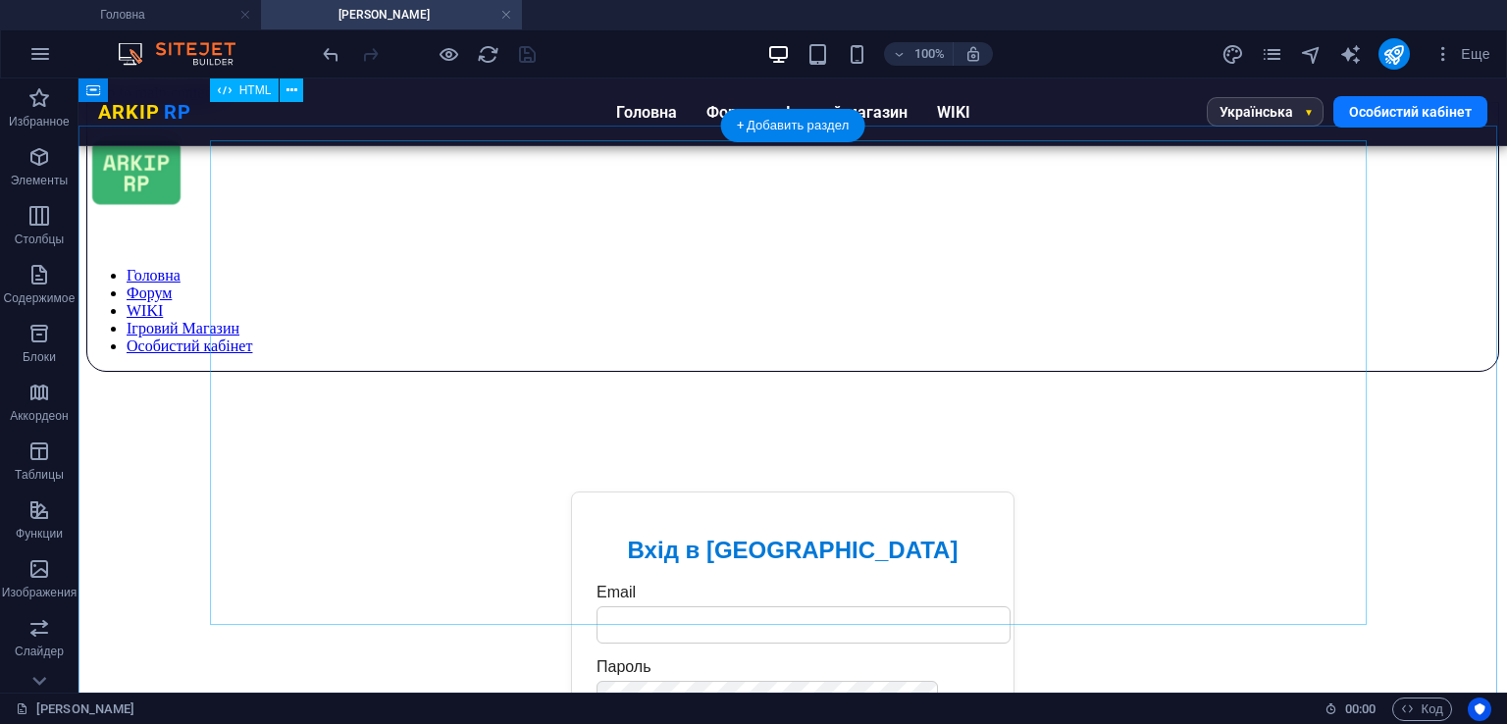
scroll to position [0, 0]
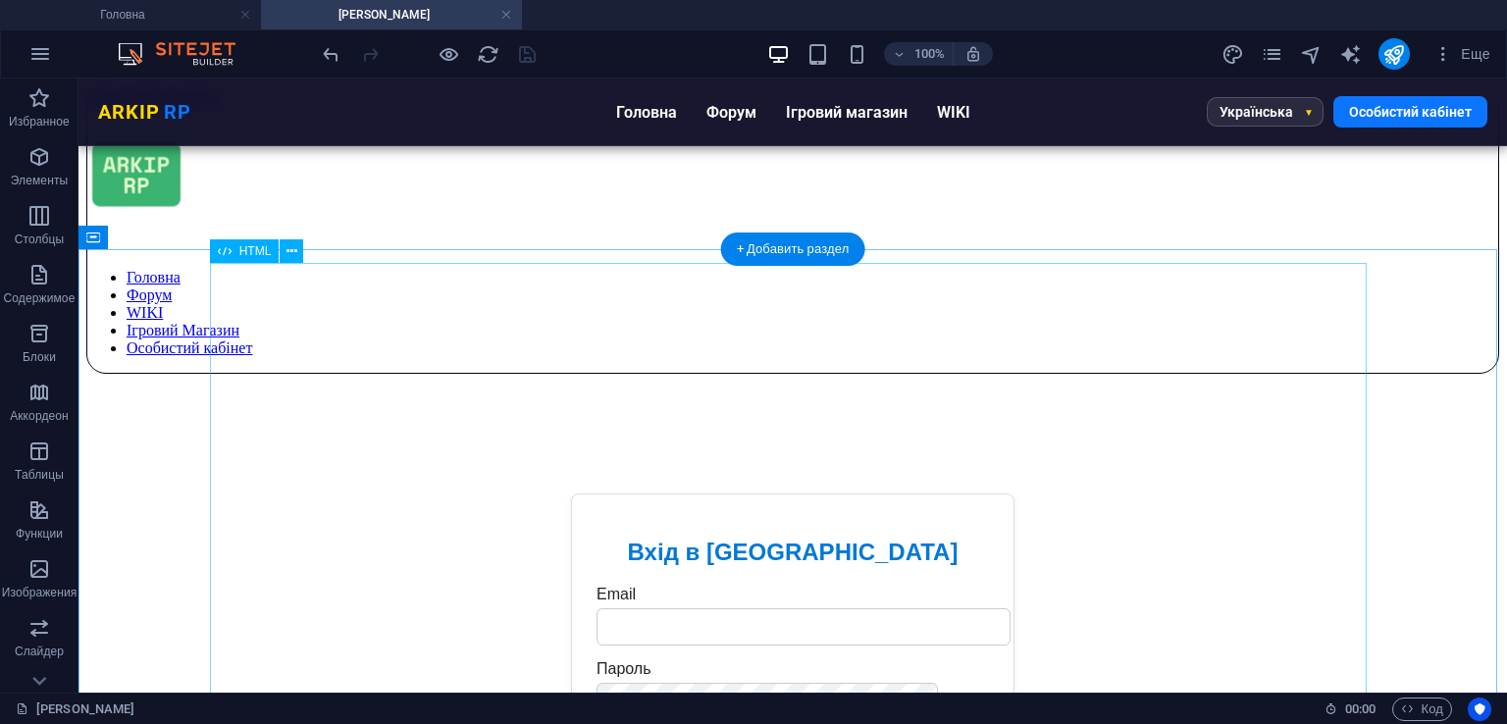
click at [336, 427] on div "Вхід в [GEOGRAPHIC_DATA] Email [GEOGRAPHIC_DATA] Підтвердіть, що ви не робот: У…" at bounding box center [792, 661] width 1385 height 469
click at [124, 413] on div "Вхід в [GEOGRAPHIC_DATA] Email [GEOGRAPHIC_DATA] Підтвердіть, що ви не робот: У…" at bounding box center [792, 662] width 1413 height 498
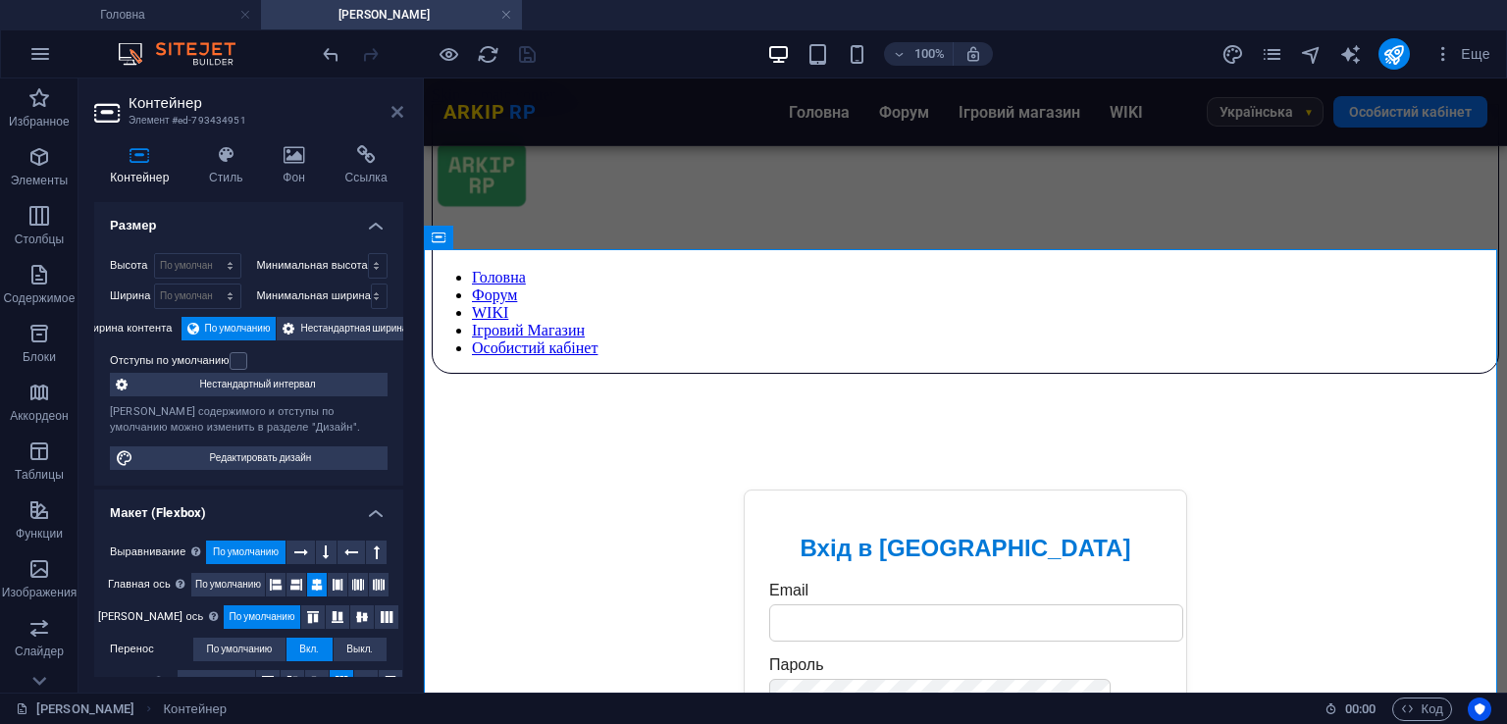
click at [396, 113] on icon at bounding box center [398, 112] width 12 height 16
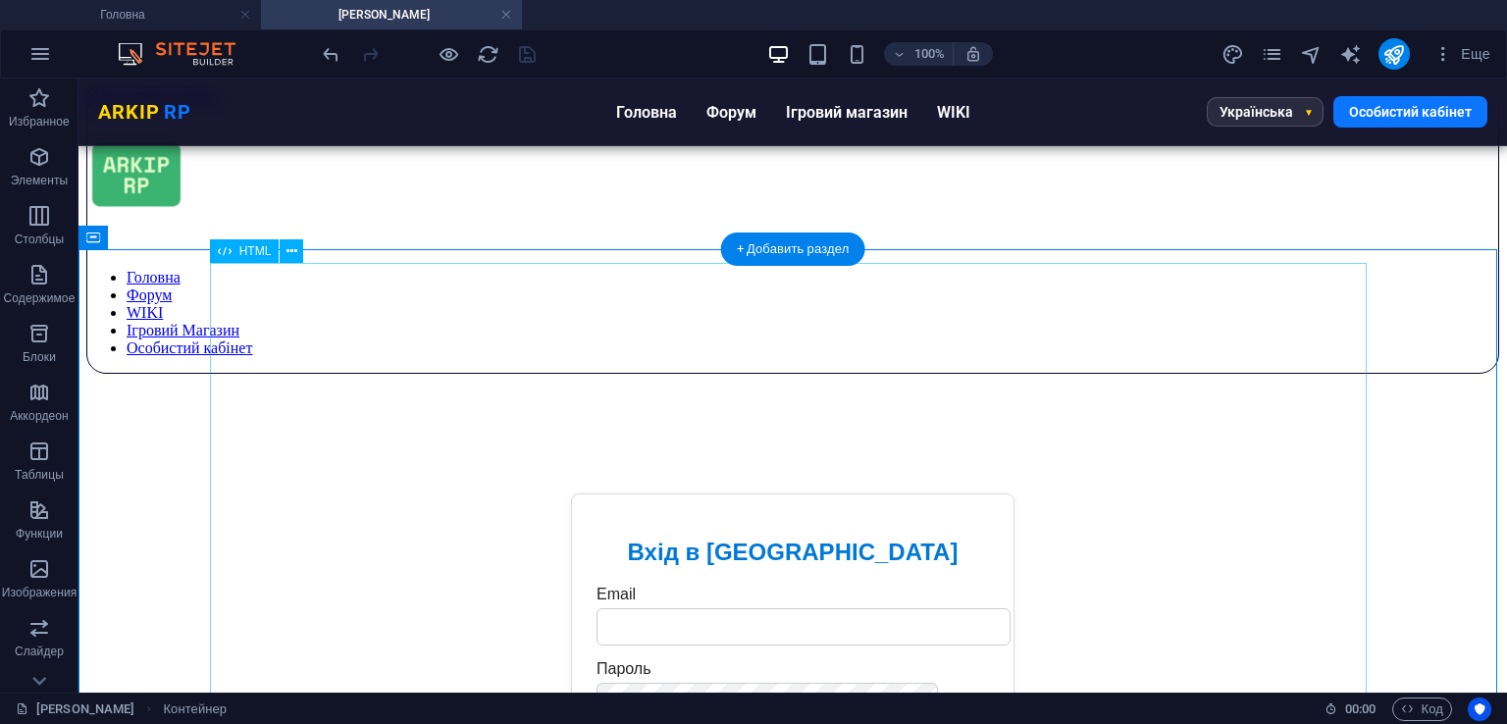
click at [372, 427] on div "Вхід в [GEOGRAPHIC_DATA] Email [GEOGRAPHIC_DATA] Підтвердіть, що ви не робот: У…" at bounding box center [792, 661] width 1385 height 469
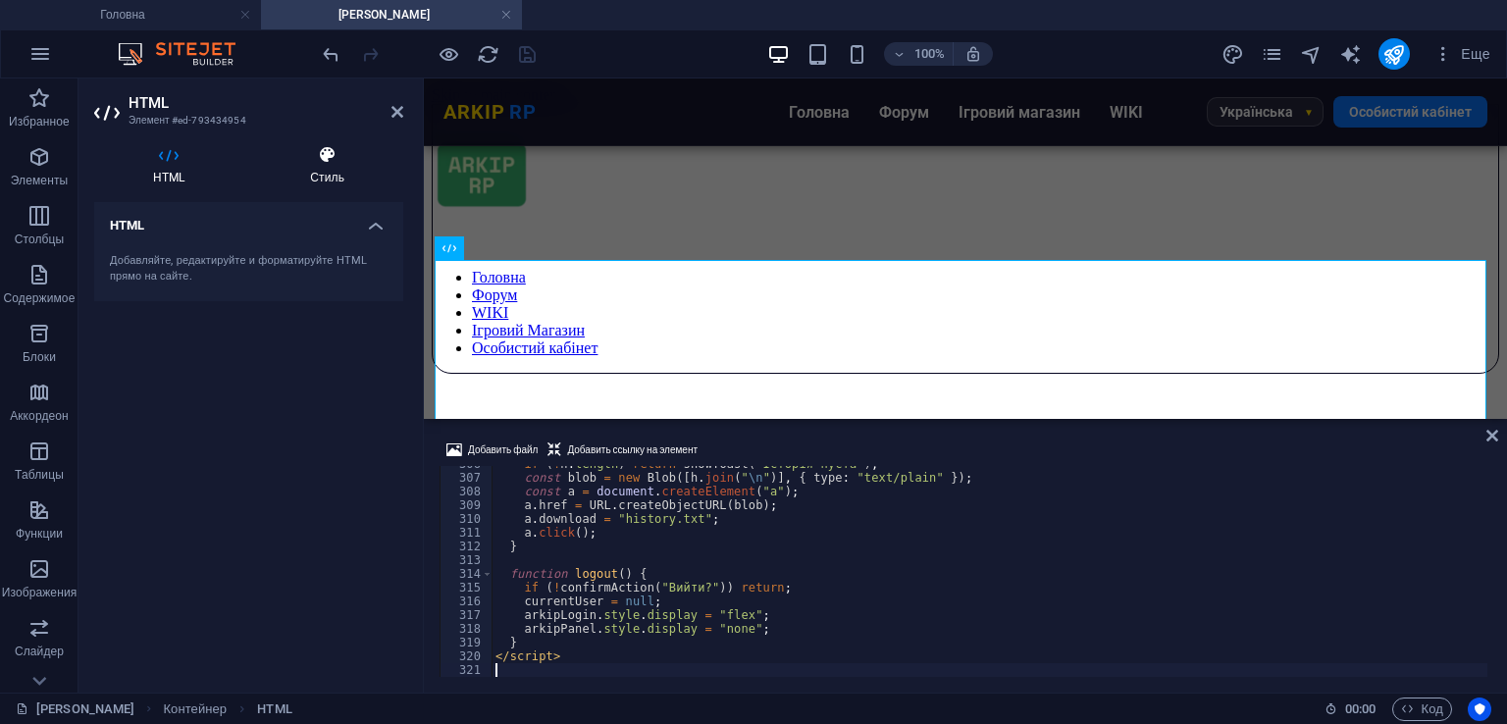
click at [294, 177] on h4 "Стиль" at bounding box center [327, 165] width 152 height 41
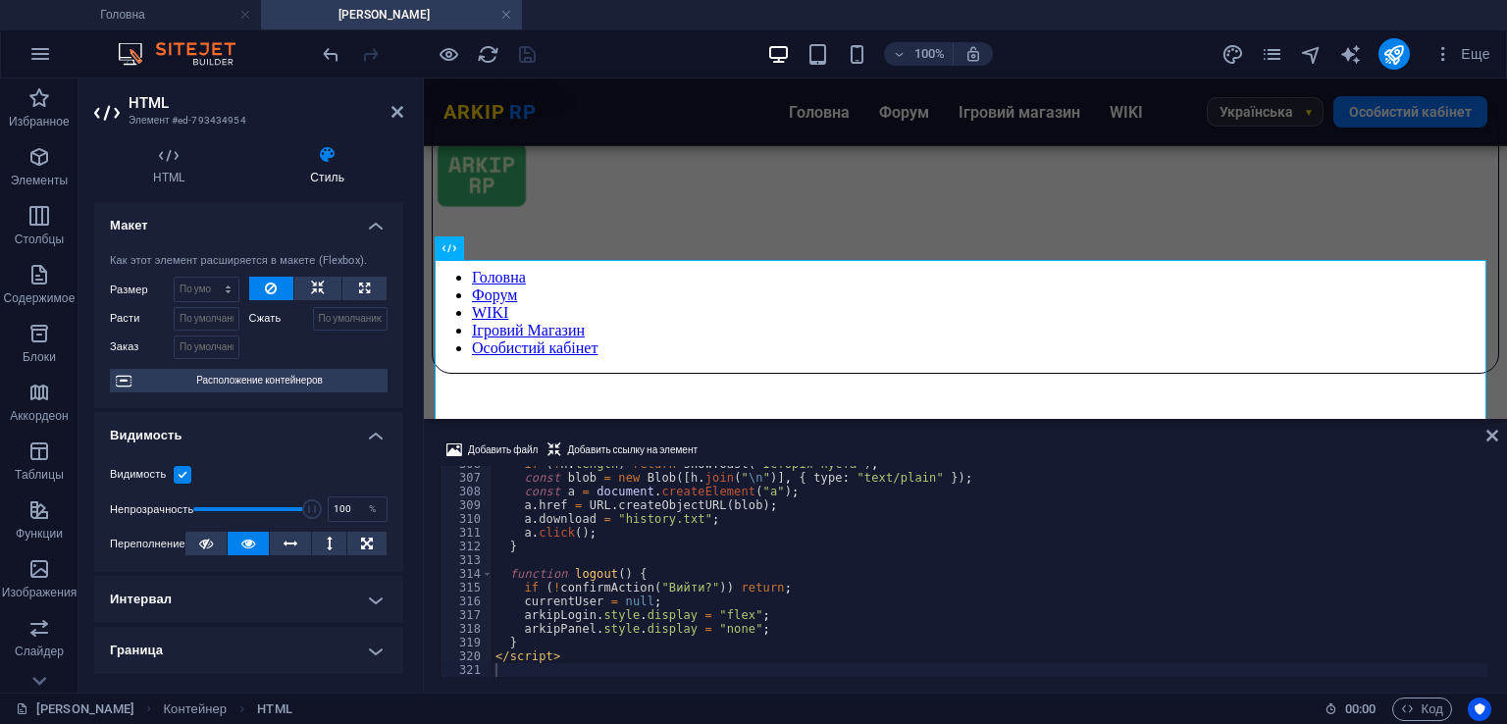
scroll to position [98, 0]
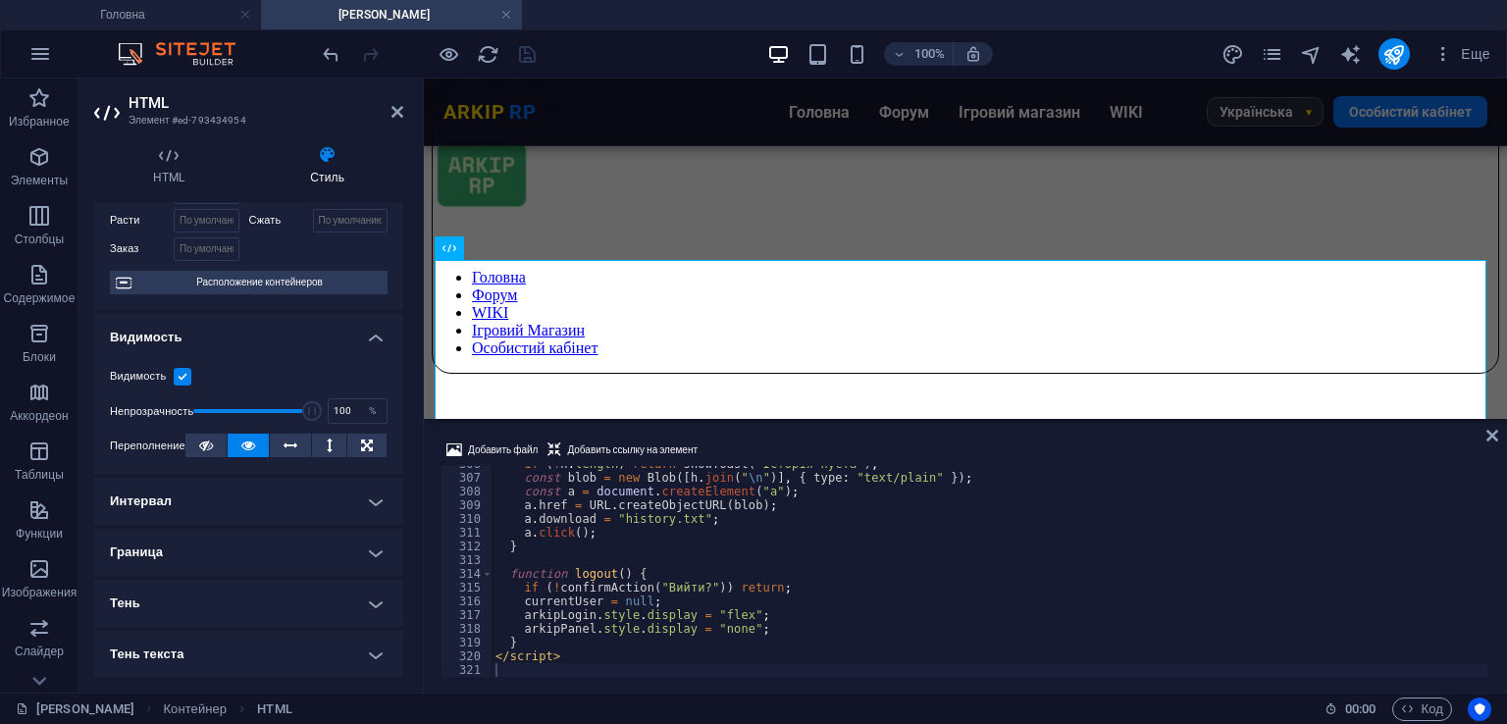
click at [231, 539] on h4 "Граница" at bounding box center [248, 552] width 309 height 47
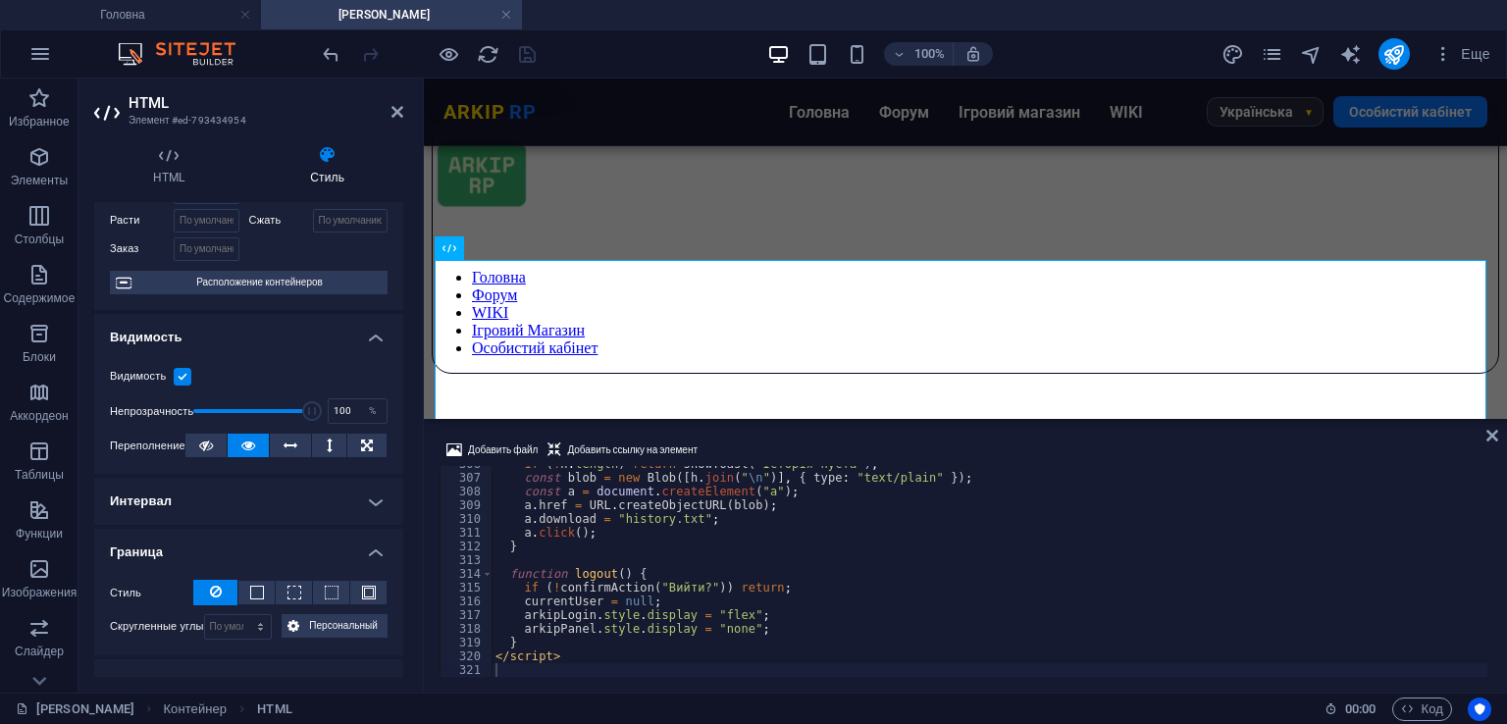
click at [224, 502] on h4 "Интервал" at bounding box center [248, 501] width 309 height 47
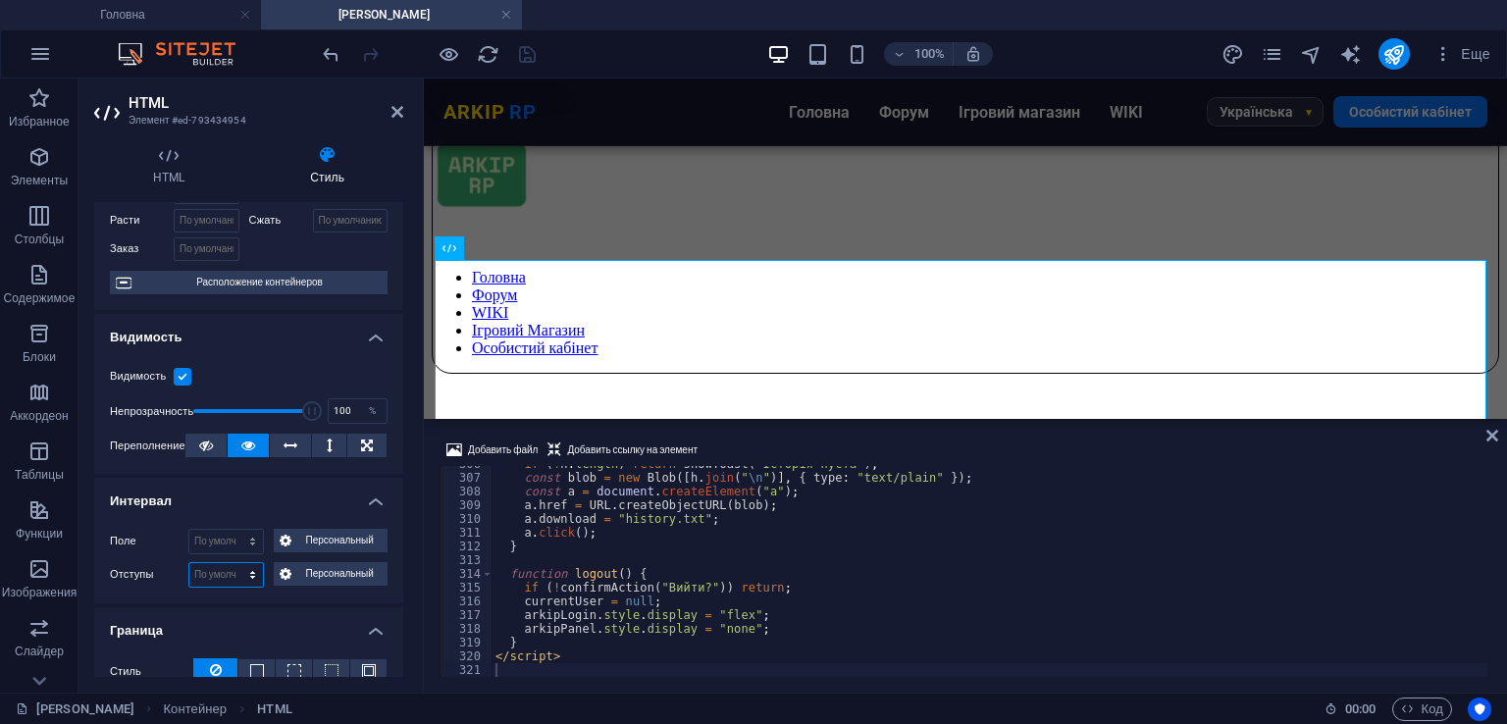
click at [236, 574] on select "По умолчанию px rem % vh vw Персональный" at bounding box center [226, 575] width 74 height 24
select select "px"
click at [233, 563] on select "По умолчанию px rem % vh vw Персональный" at bounding box center [226, 575] width 74 height 24
type input "40"
click at [156, 578] on label "Отступы" at bounding box center [149, 575] width 79 height 24
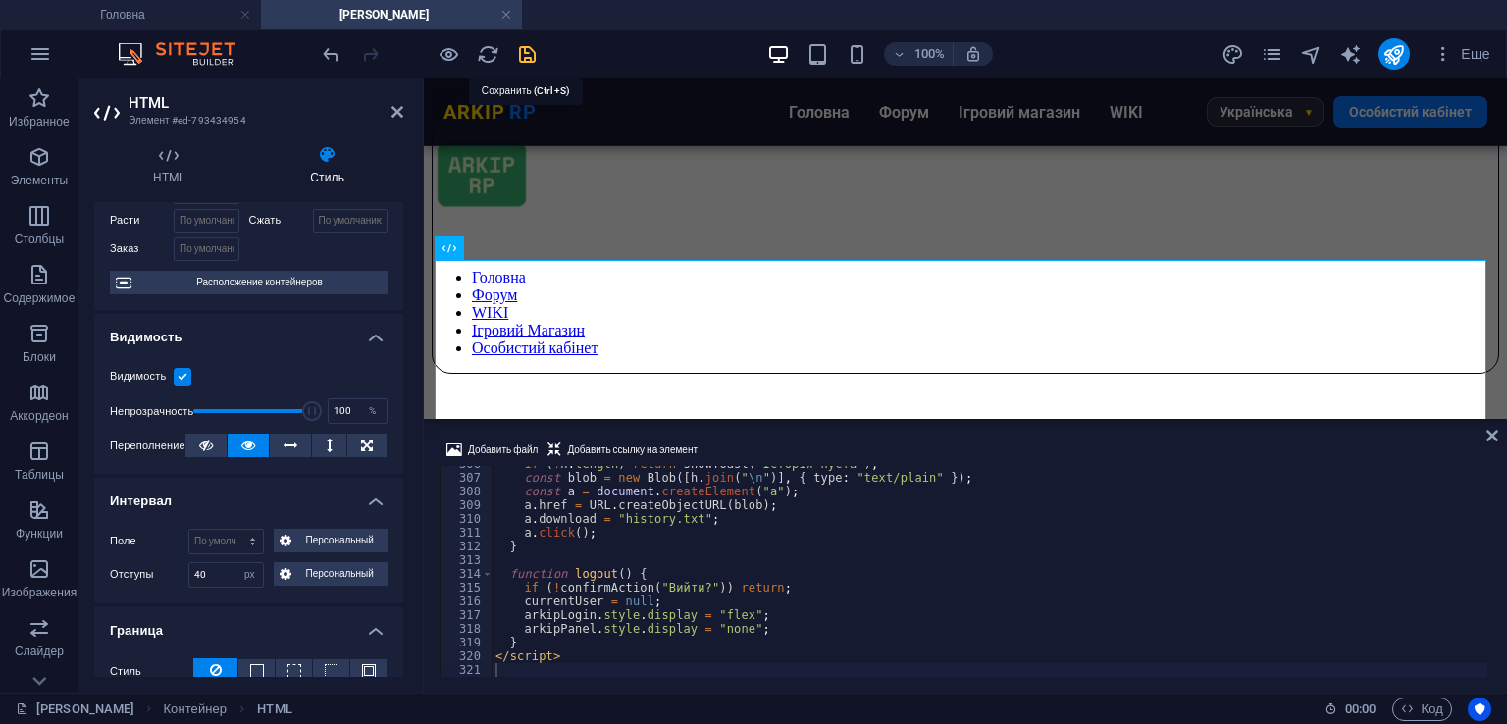
click at [522, 54] on icon "save" at bounding box center [527, 54] width 23 height 23
